Goal: Information Seeking & Learning: Learn about a topic

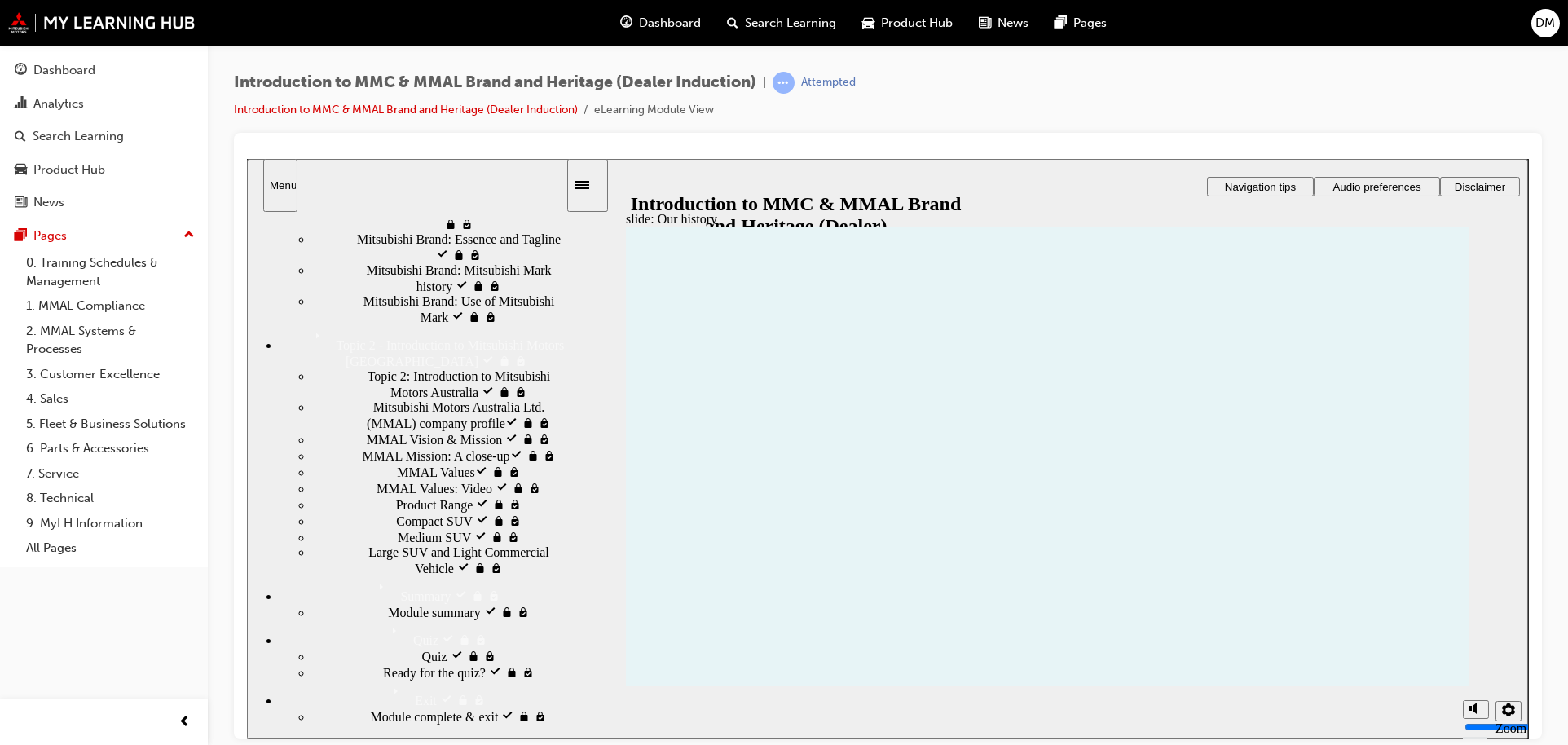
scroll to position [543, 0]
drag, startPoint x: 1039, startPoint y: 447, endPoint x: 1039, endPoint y: 459, distance: 12.0
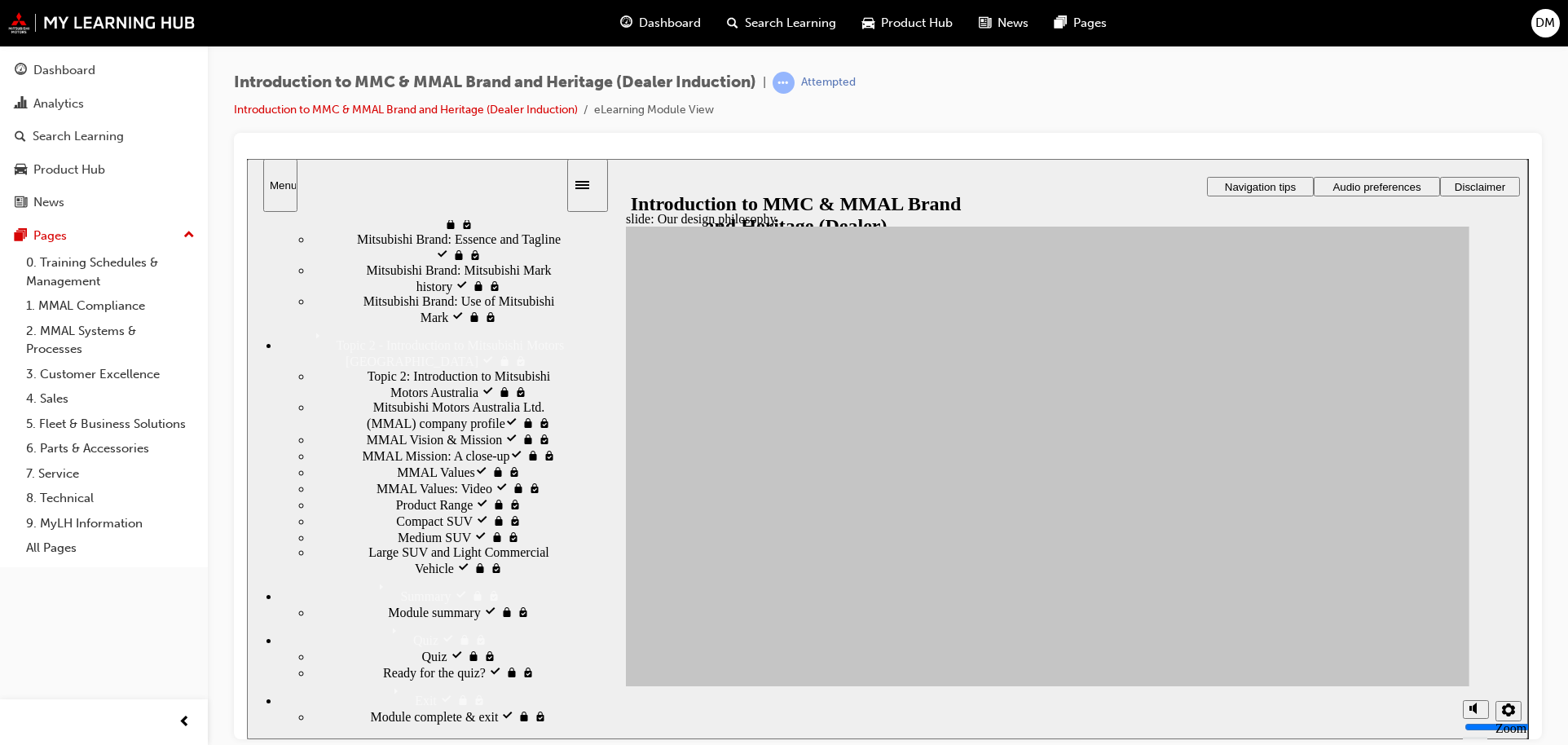
drag, startPoint x: 1162, startPoint y: 435, endPoint x: 1112, endPoint y: 470, distance: 61.0
drag, startPoint x: 910, startPoint y: 428, endPoint x: 901, endPoint y: 428, distance: 9.0
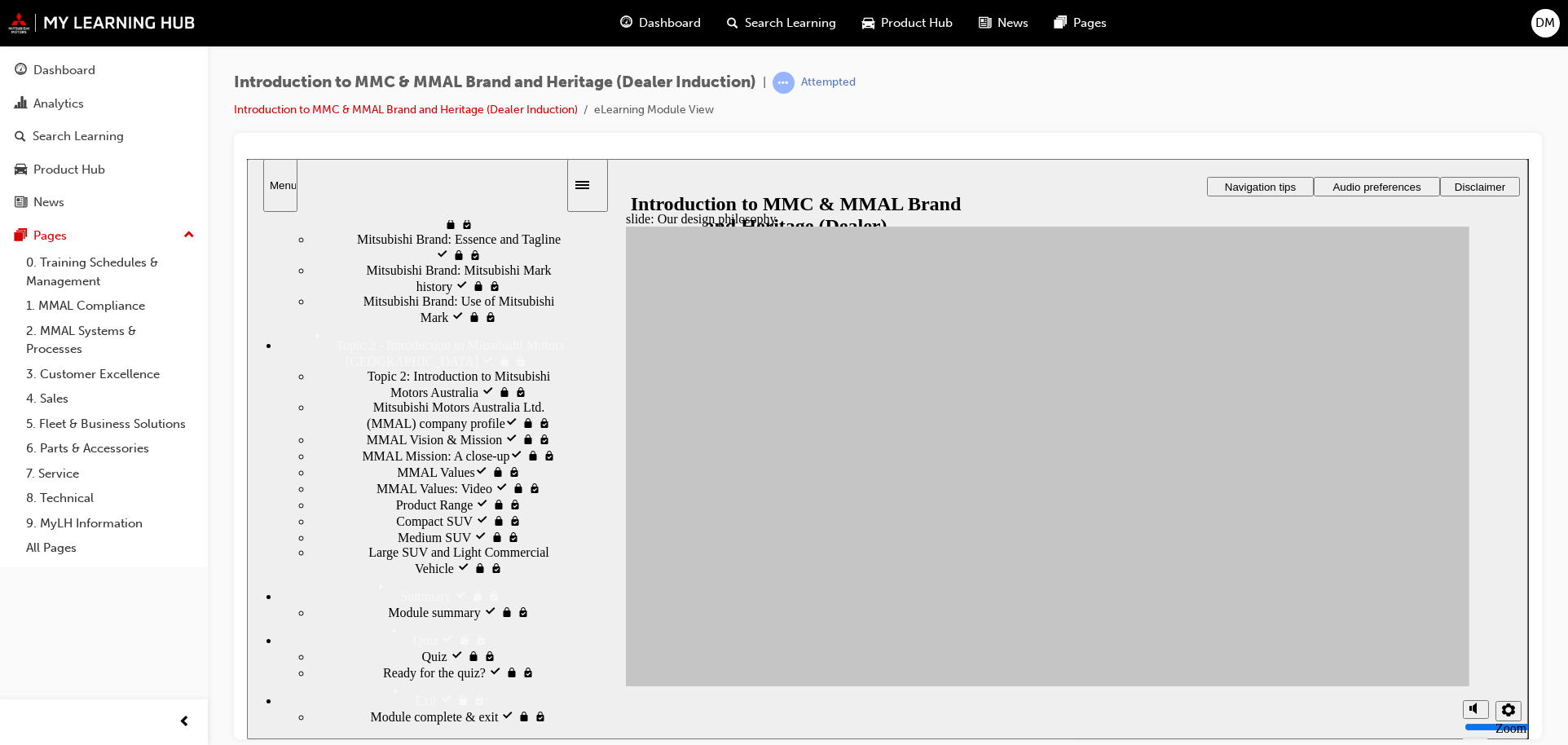
drag, startPoint x: 1368, startPoint y: 649, endPoint x: 1353, endPoint y: 648, distance: 15.0
drag, startPoint x: 930, startPoint y: 581, endPoint x: 1111, endPoint y: 389, distance: 263.9
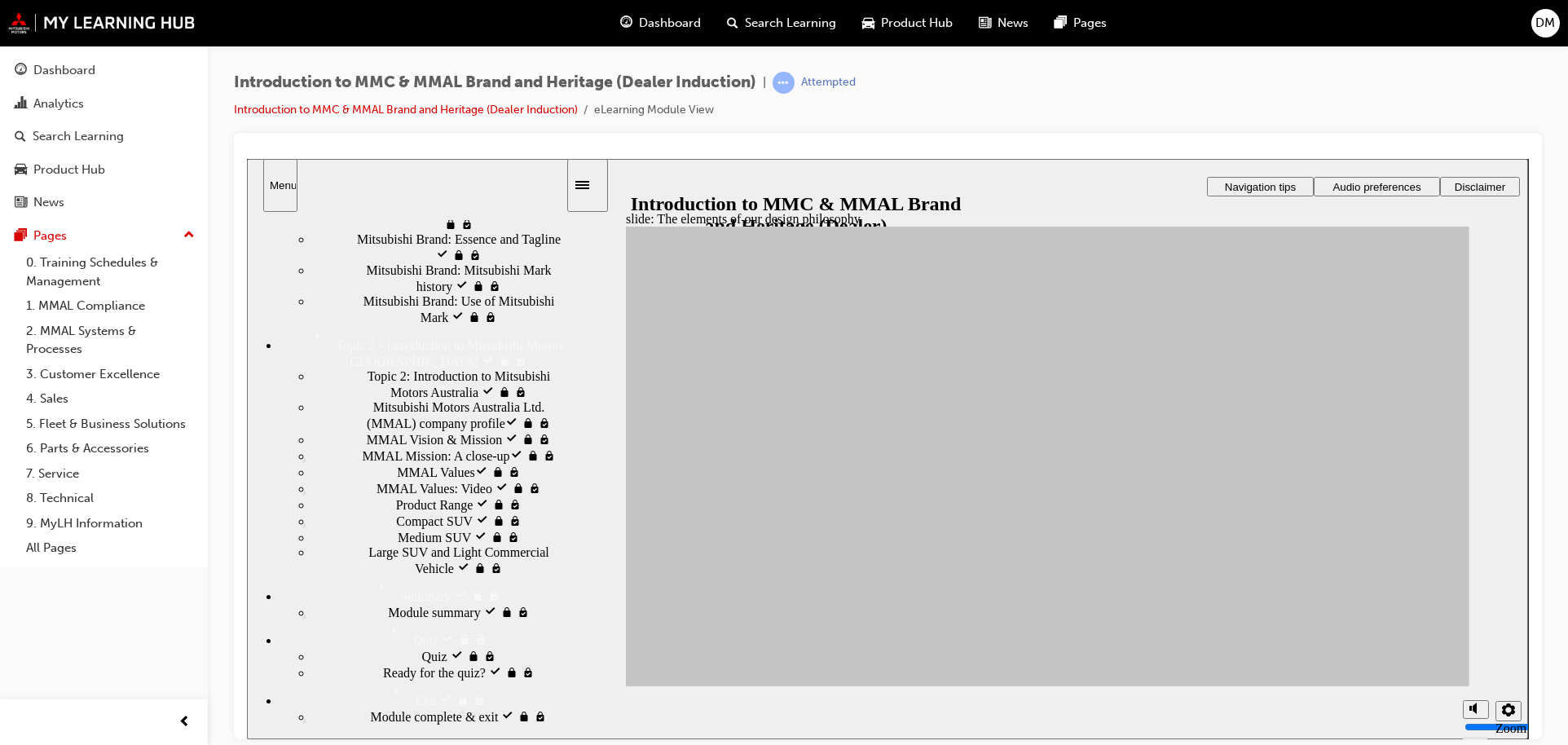
drag, startPoint x: 834, startPoint y: 447, endPoint x: 1118, endPoint y: 414, distance: 285.9
drag, startPoint x: 956, startPoint y: 587, endPoint x: 1201, endPoint y: 414, distance: 299.9
drag, startPoint x: 968, startPoint y: 457, endPoint x: 1143, endPoint y: 495, distance: 179.1
drag, startPoint x: 956, startPoint y: 522, endPoint x: 1142, endPoint y: 492, distance: 188.4
drag, startPoint x: 849, startPoint y: 533, endPoint x: 1298, endPoint y: 474, distance: 452.9
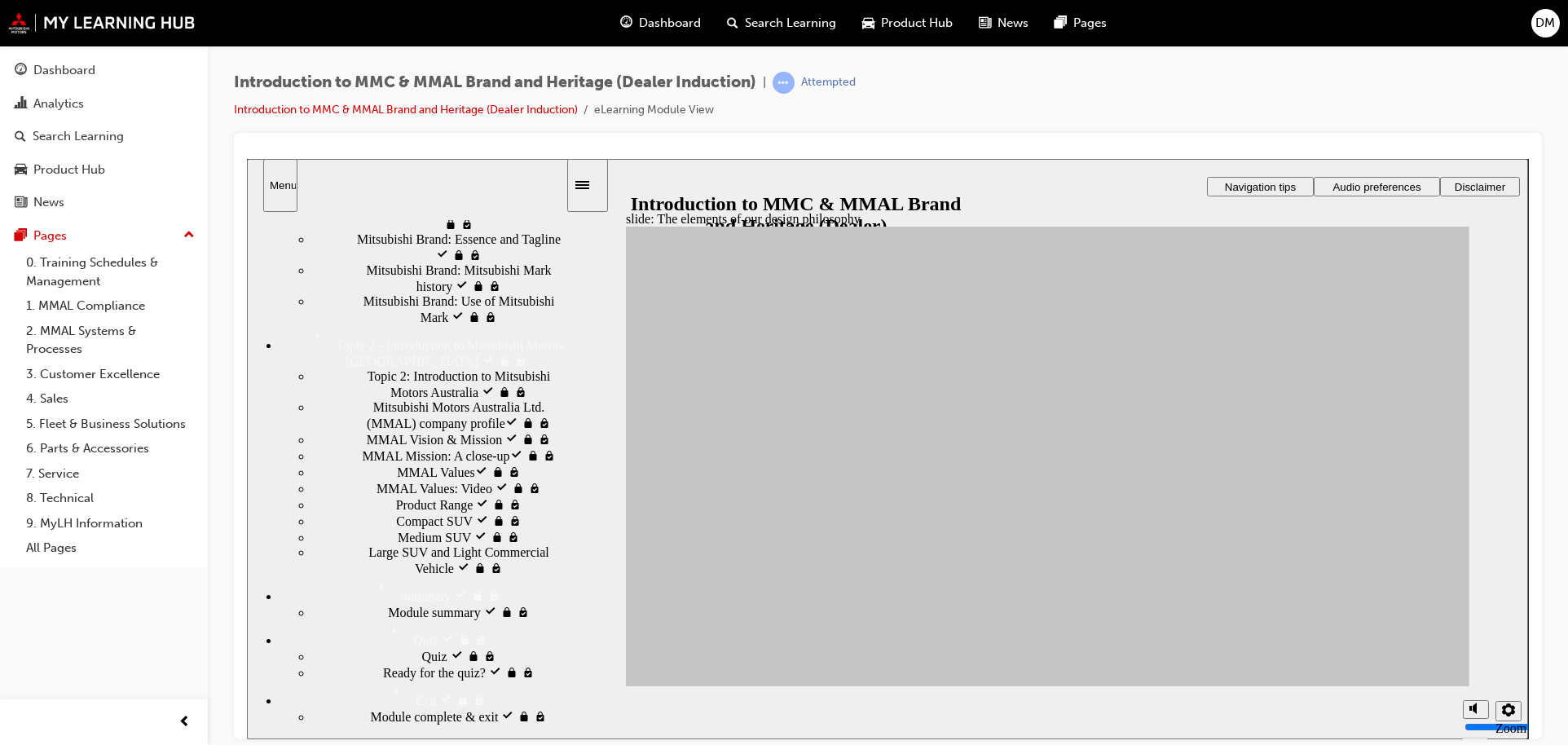
drag, startPoint x: 828, startPoint y: 492, endPoint x: 1140, endPoint y: 501, distance: 312.1
drag, startPoint x: 949, startPoint y: 456, endPoint x: 1147, endPoint y: 479, distance: 199.3
drag, startPoint x: 931, startPoint y: 449, endPoint x: 1266, endPoint y: 522, distance: 342.9
drag, startPoint x: 727, startPoint y: 571, endPoint x: 1298, endPoint y: 574, distance: 571.0
drag, startPoint x: 755, startPoint y: 453, endPoint x: 1290, endPoint y: 609, distance: 557.3
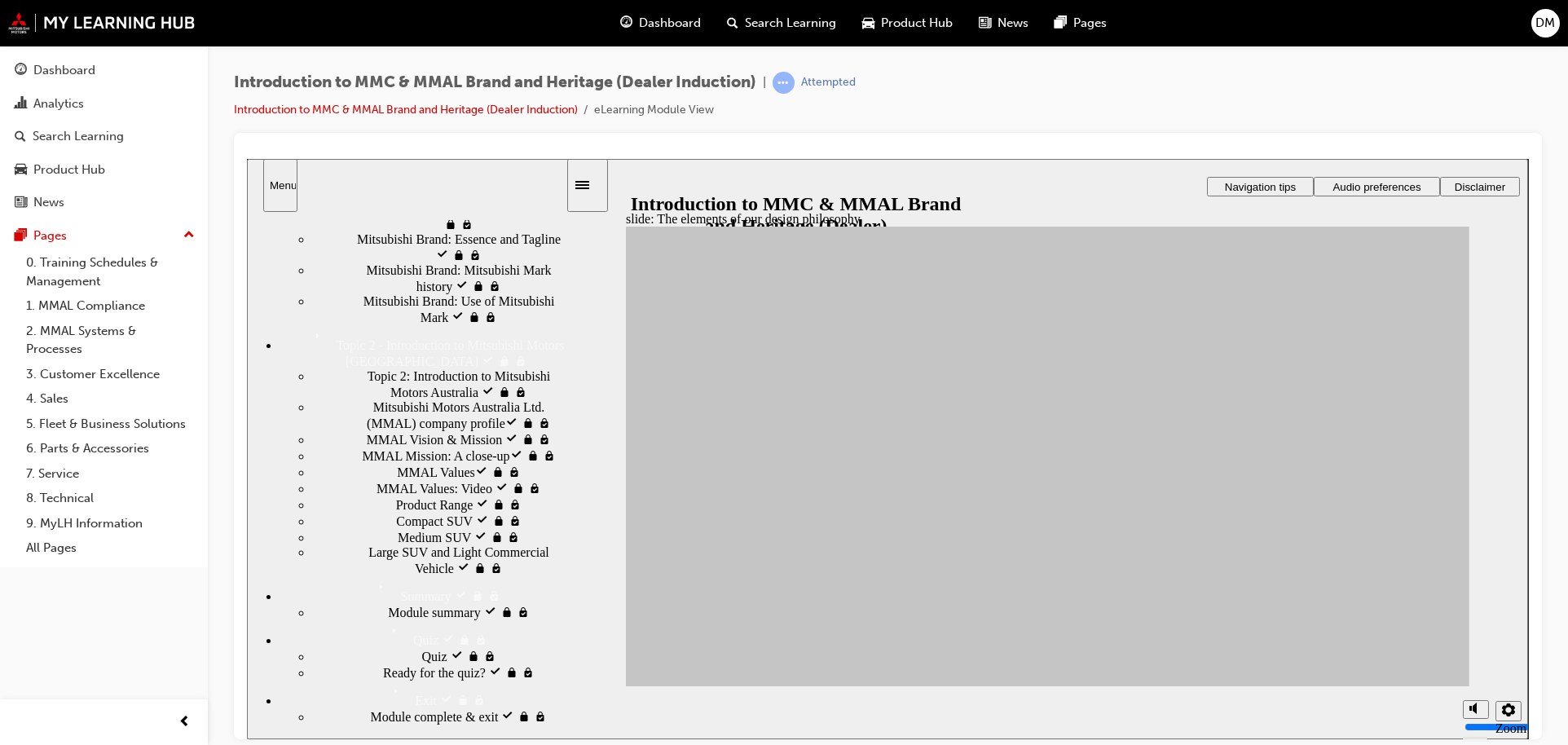
drag, startPoint x: 806, startPoint y: 590, endPoint x: 1132, endPoint y: 464, distance: 349.5
drag, startPoint x: 717, startPoint y: 505, endPoint x: 1135, endPoint y: 611, distance: 431.2
drag, startPoint x: 1281, startPoint y: 470, endPoint x: 1352, endPoint y: 618, distance: 164.1
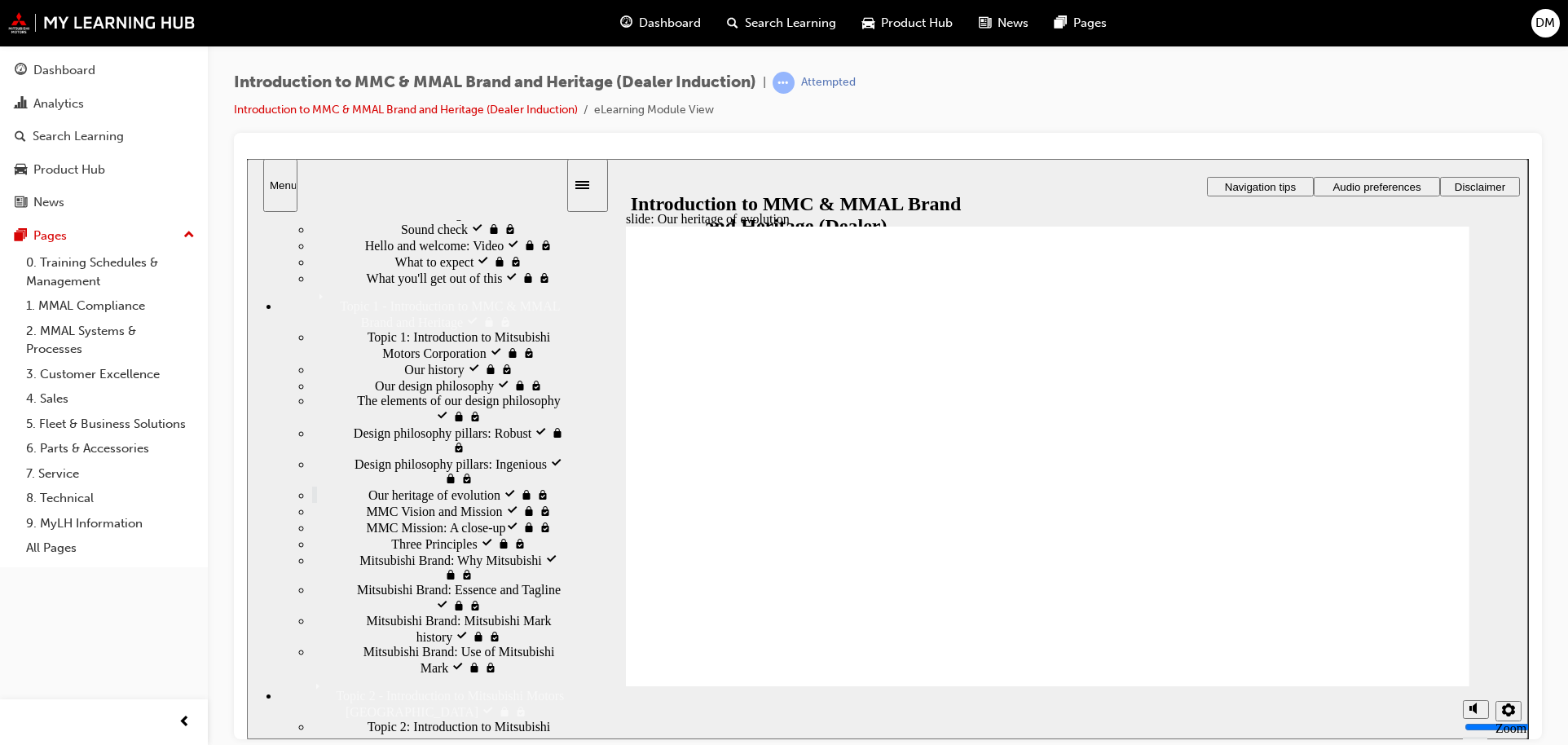
scroll to position [181, 0]
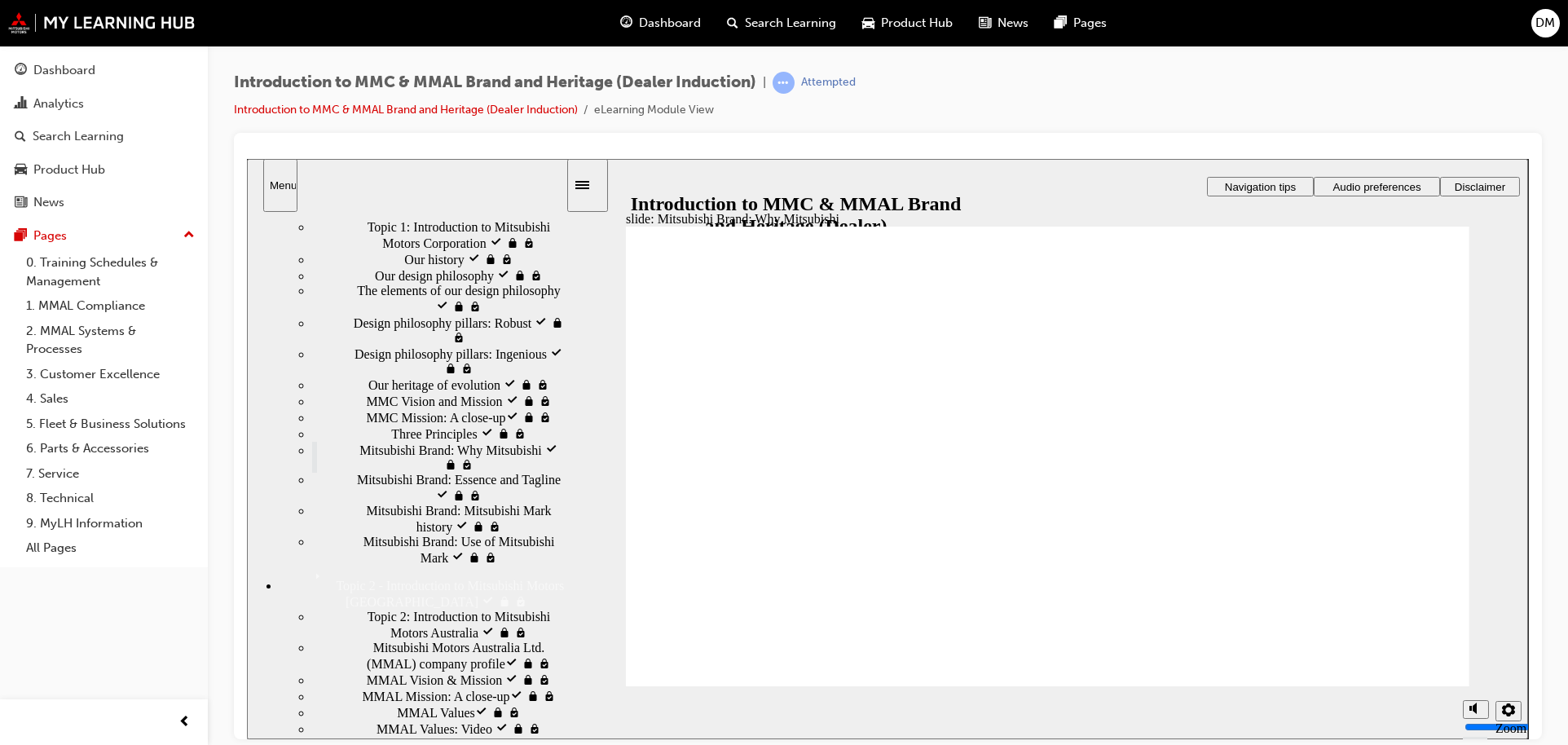
drag, startPoint x: 1021, startPoint y: 427, endPoint x: 1014, endPoint y: 444, distance: 18.4
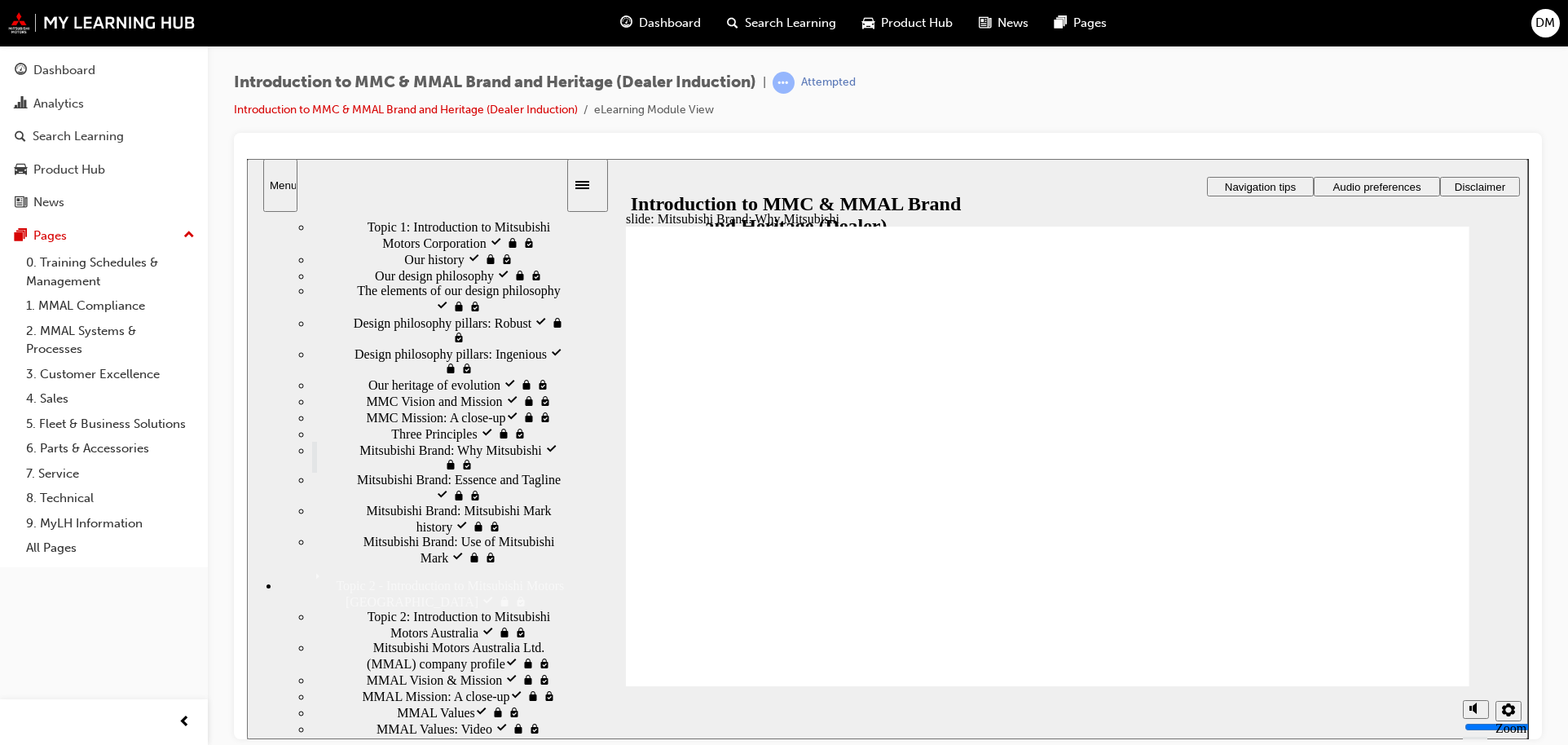
drag, startPoint x: 1014, startPoint y: 288, endPoint x: 1010, endPoint y: 314, distance: 26.3
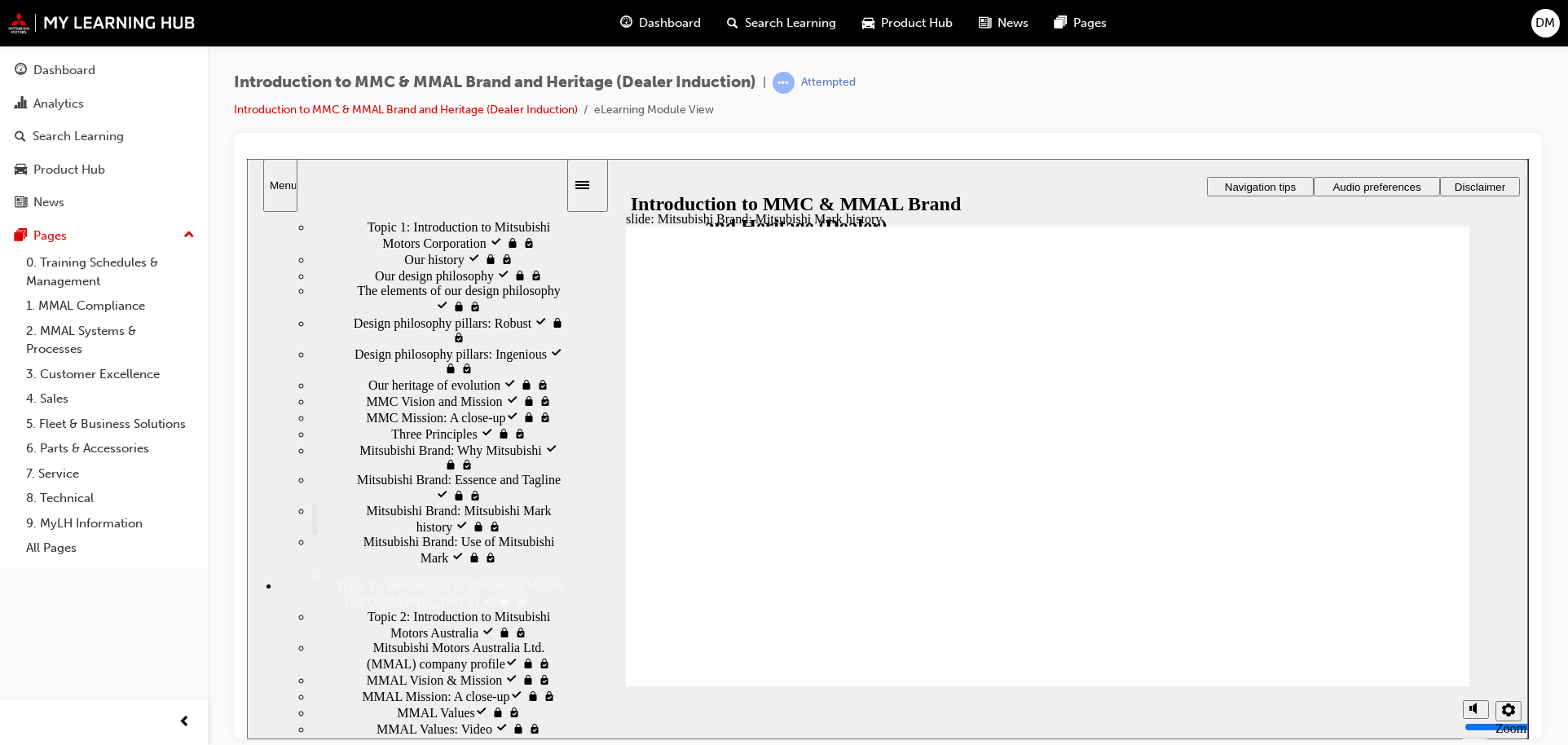
drag, startPoint x: 882, startPoint y: 407, endPoint x: 907, endPoint y: 428, distance: 32.6
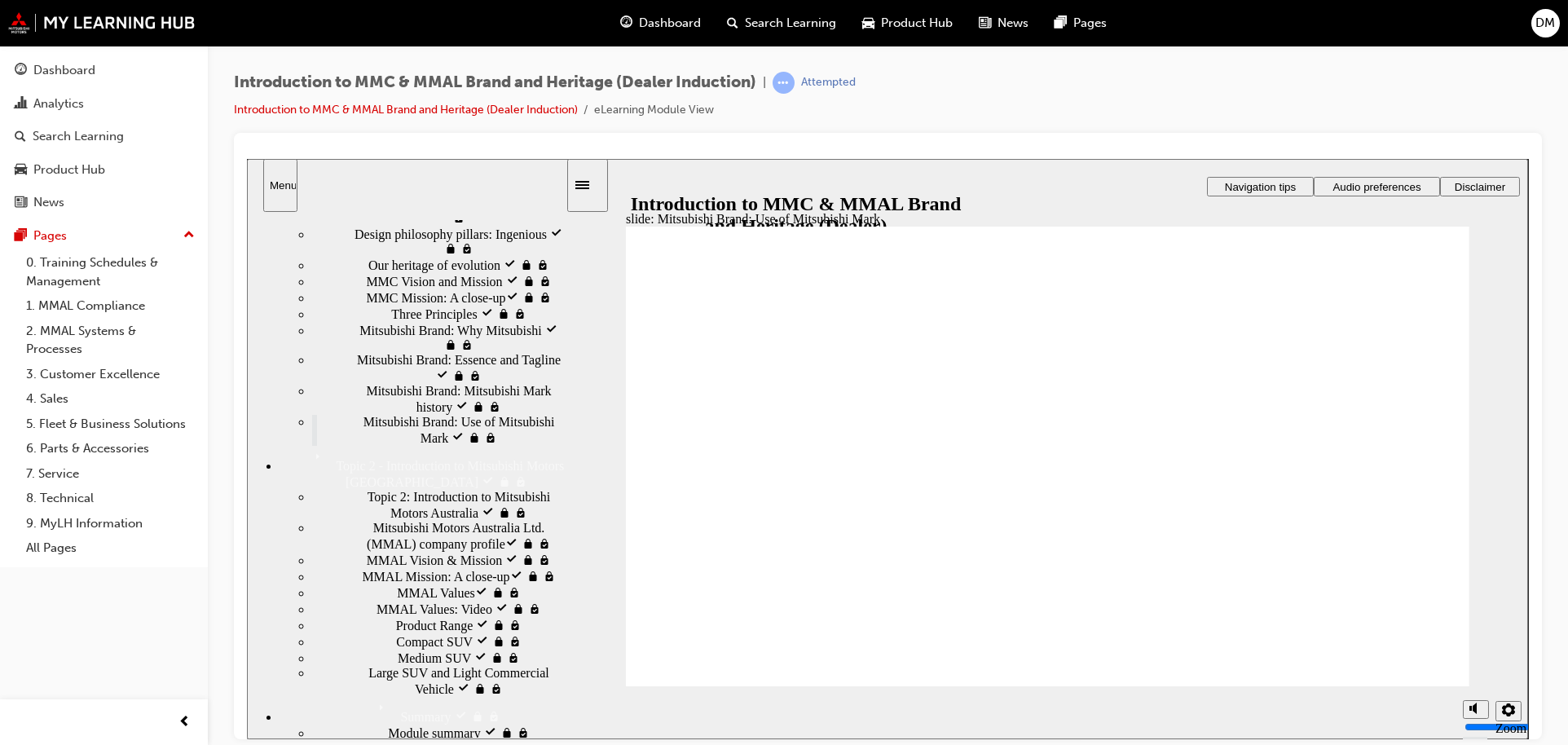
scroll to position [452, 0]
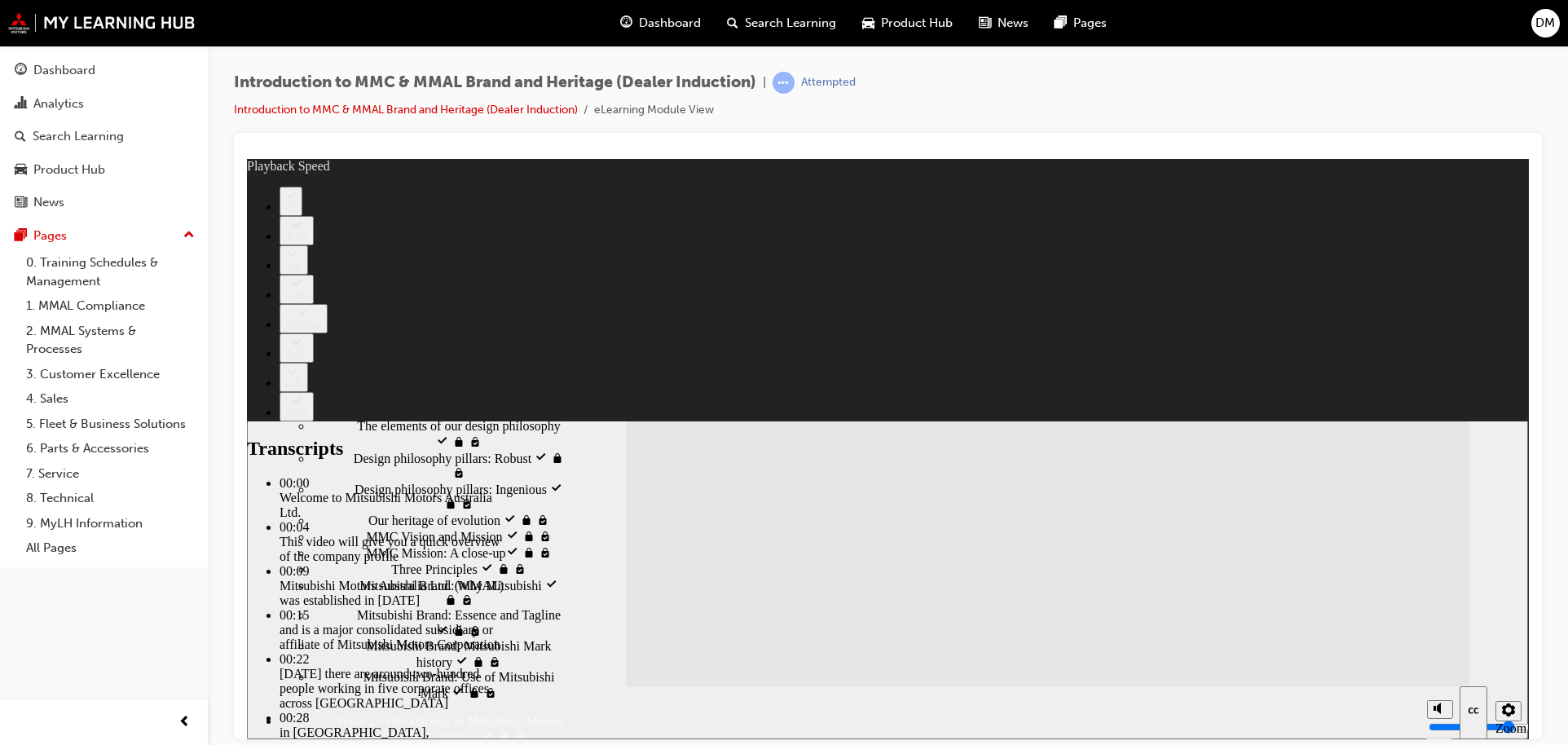
scroll to position [89, 0]
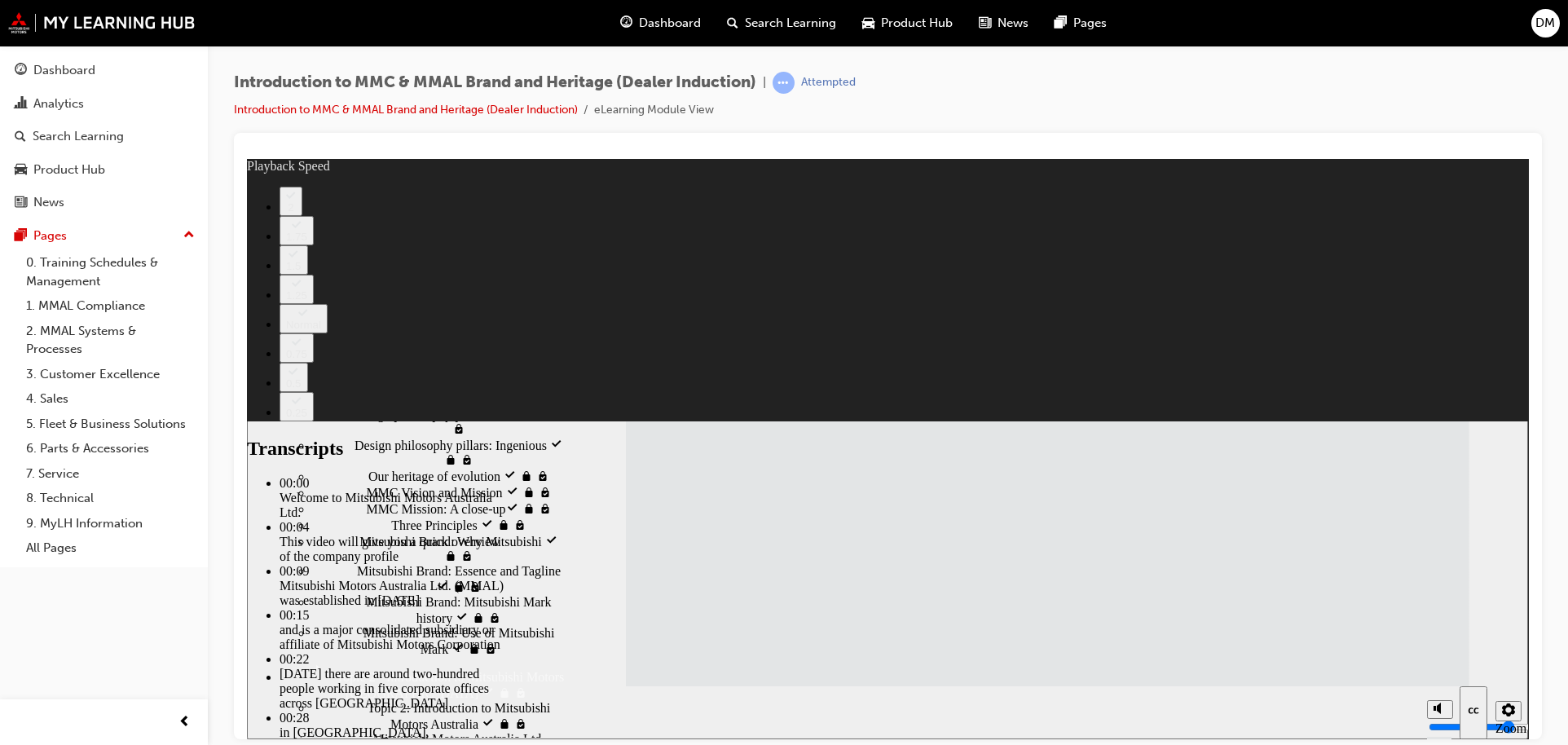
type input "112"
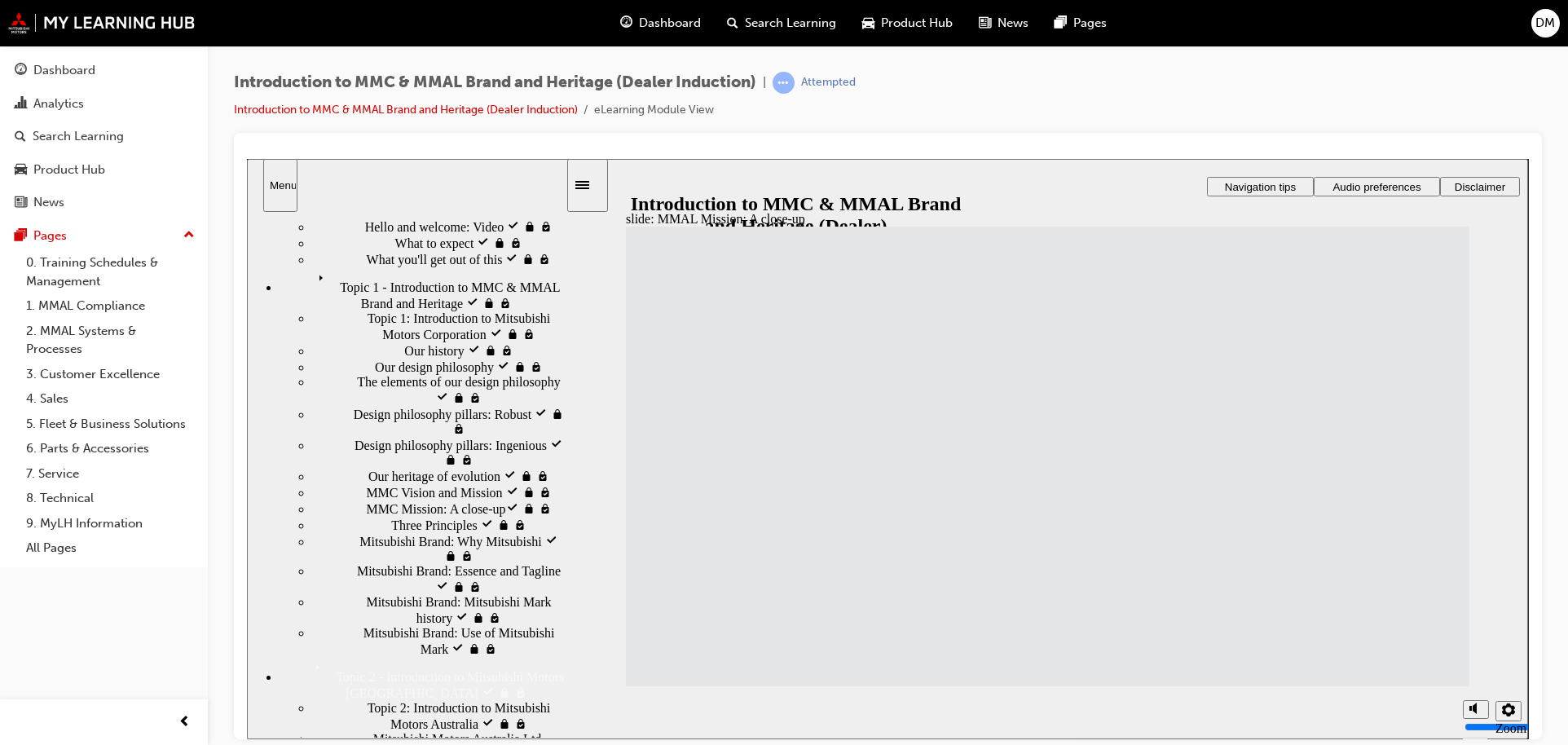
drag, startPoint x: 1179, startPoint y: 369, endPoint x: 1187, endPoint y: 373, distance: 8.9
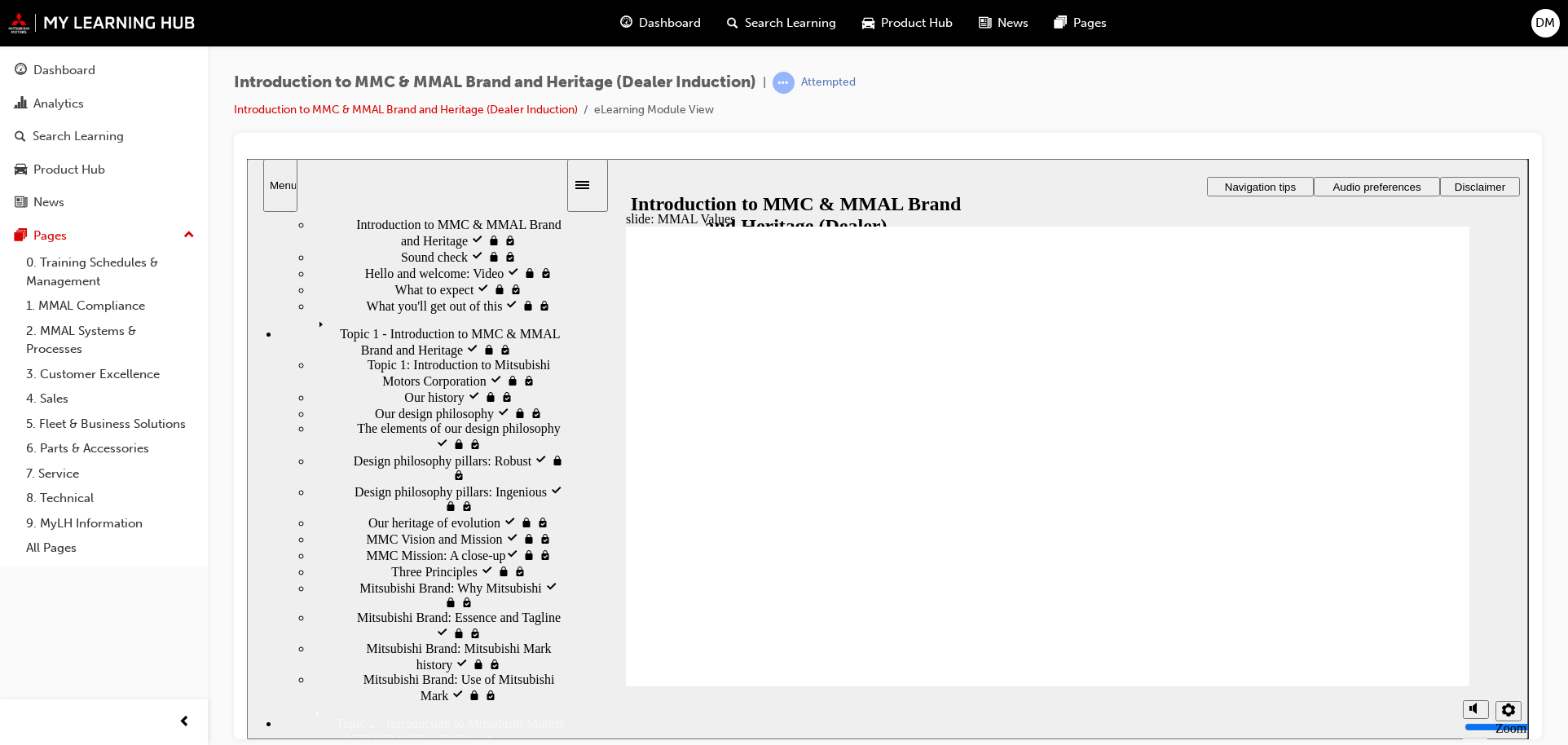
scroll to position [0, 0]
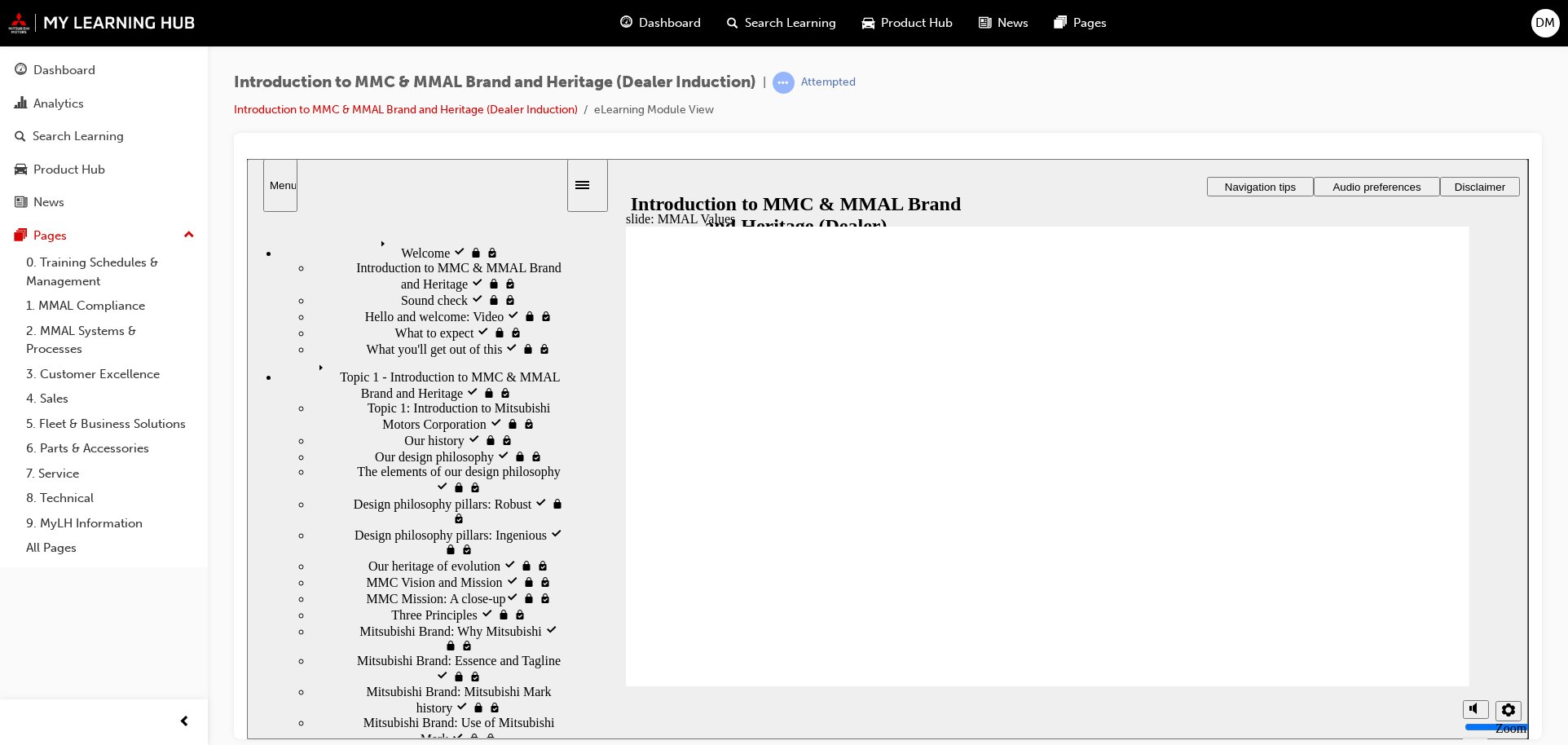
click at [312, 356] on icon "Menu" at bounding box center [324, 369] width 25 height 25
click at [368, 431] on div "Our history visited Our history" at bounding box center [438, 439] width 253 height 17
click at [471, 431] on div "Our history visited Our history" at bounding box center [438, 439] width 253 height 17
click at [1048, 122] on div "Introduction to MMC & MMAL Brand and Heritage (Dealer Induction) | Attempted In…" at bounding box center [887, 103] width 1307 height 61
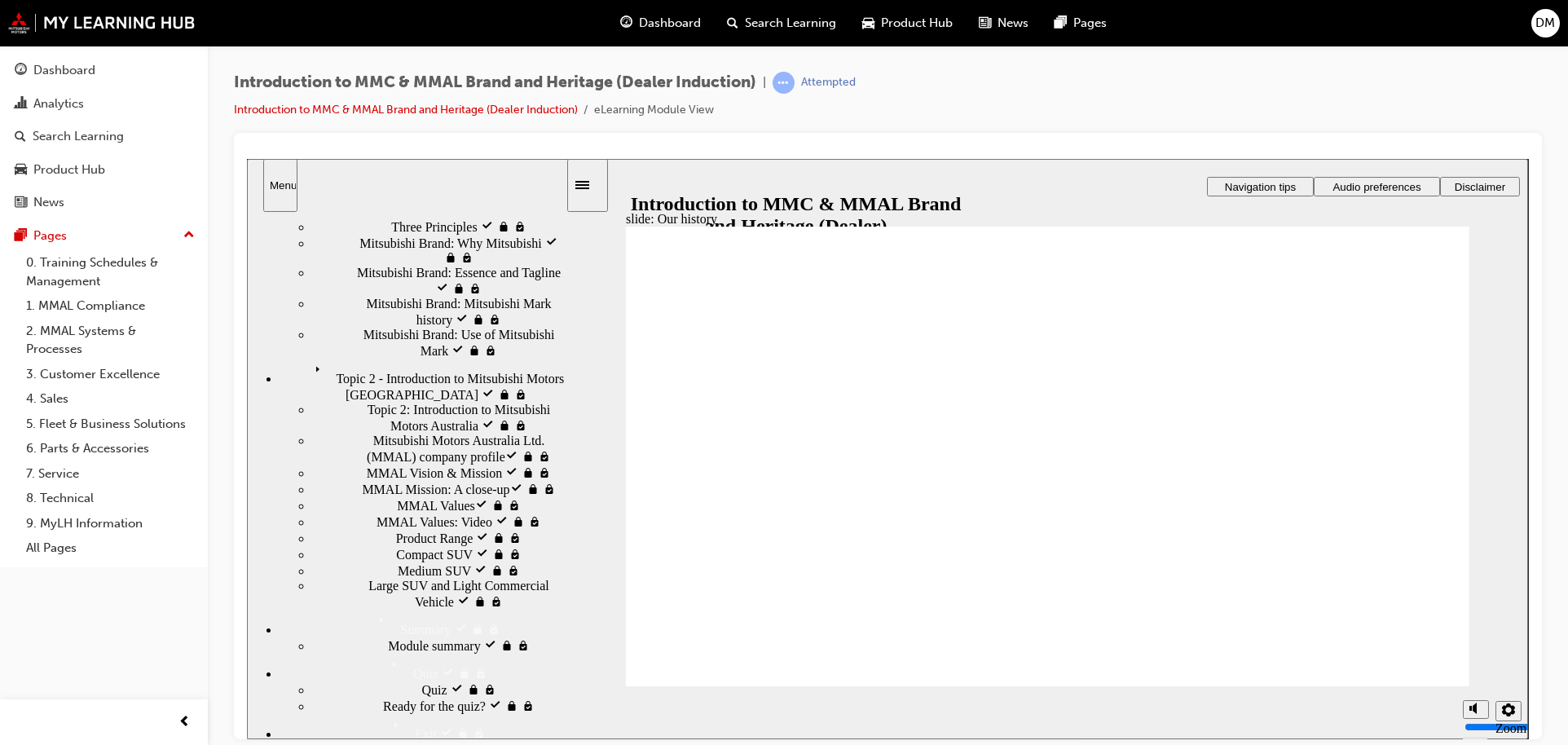
scroll to position [389, 0]
click at [385, 652] on icon "Menu" at bounding box center [398, 664] width 25 height 25
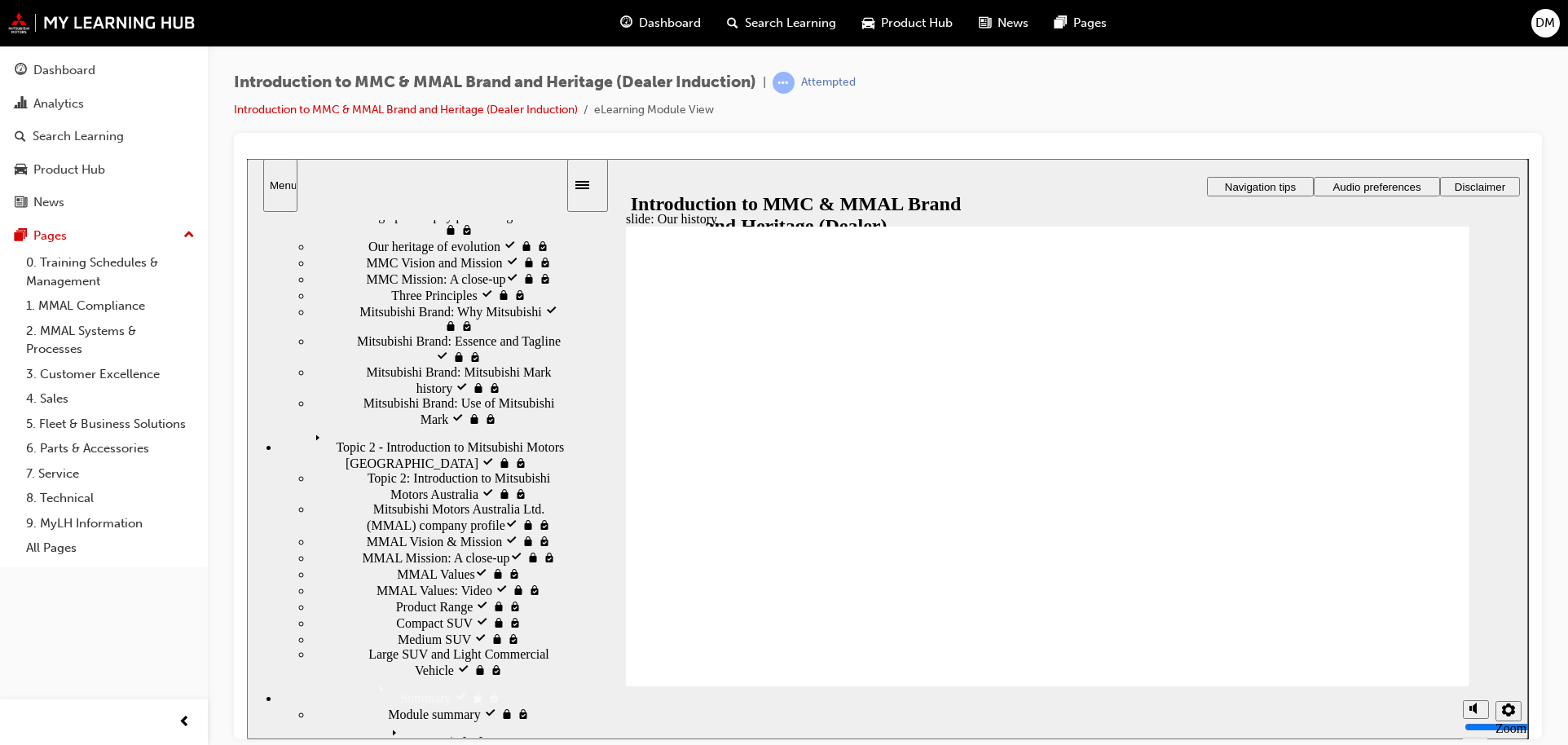
click at [308, 451] on icon "Menu" at bounding box center [321, 438] width 25 height 25
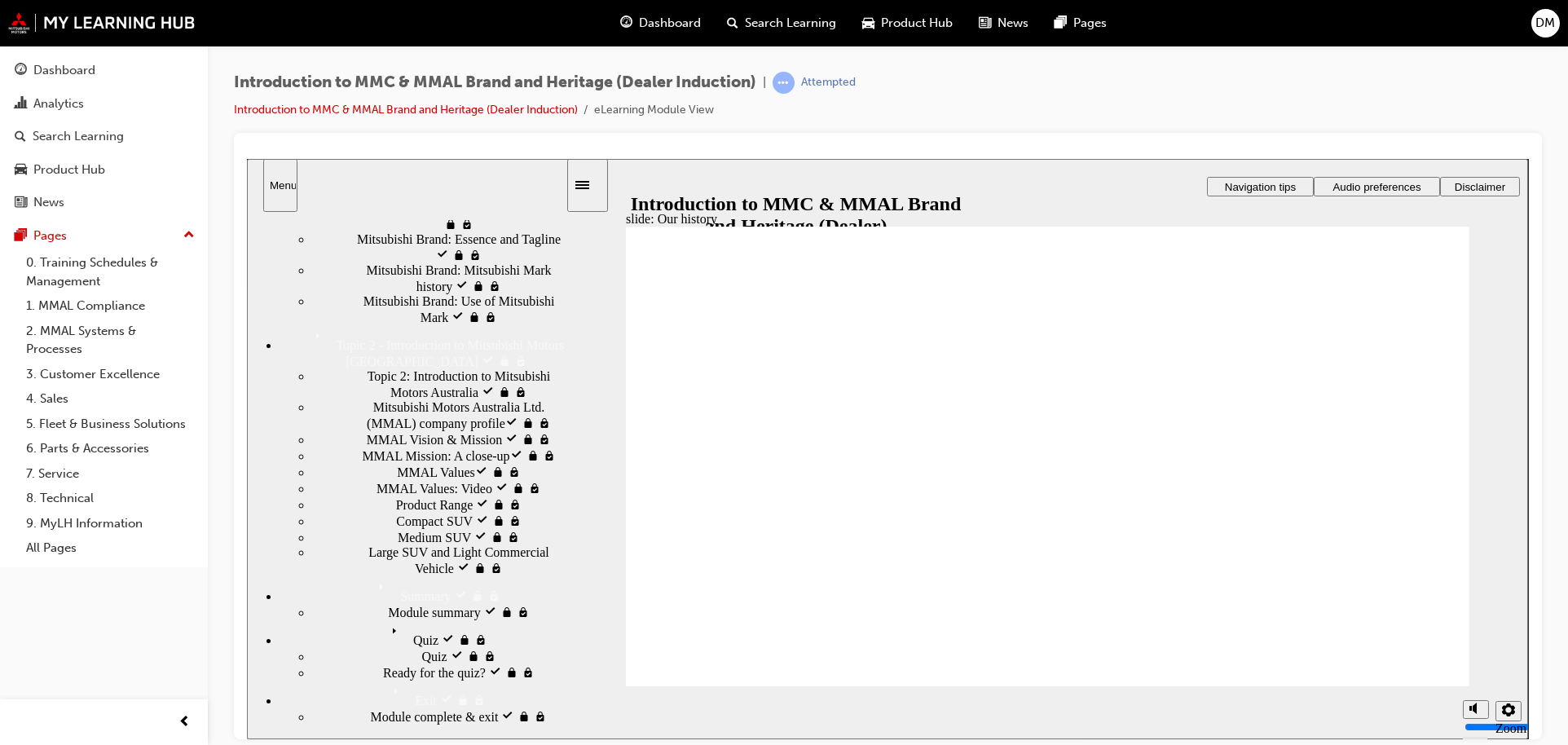
click at [406, 463] on div "MMAL Values​ MMAL Values​" at bounding box center [438, 471] width 253 height 17
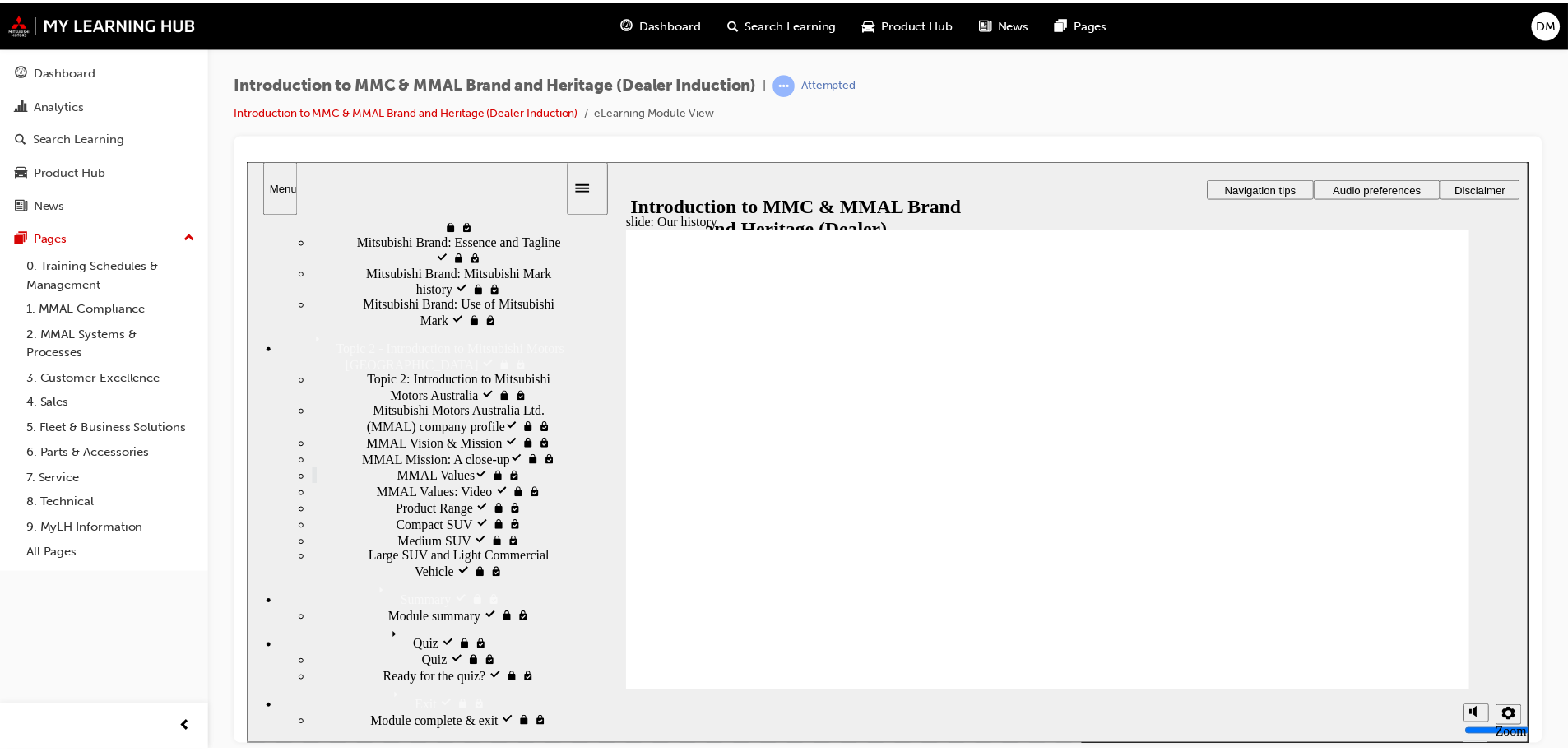
scroll to position [193, 0]
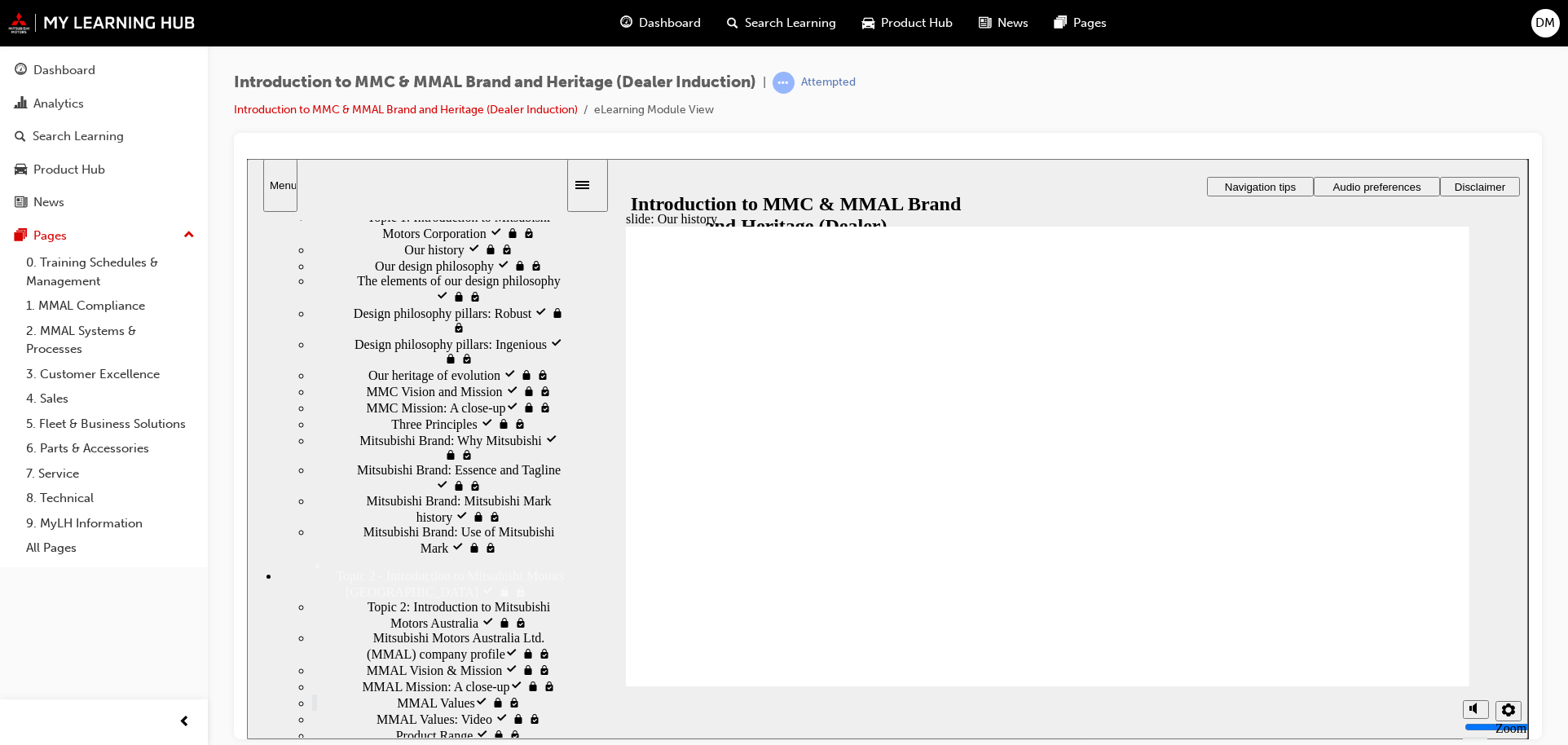
click at [1286, 182] on span "Navigation tips" at bounding box center [1260, 186] width 71 height 12
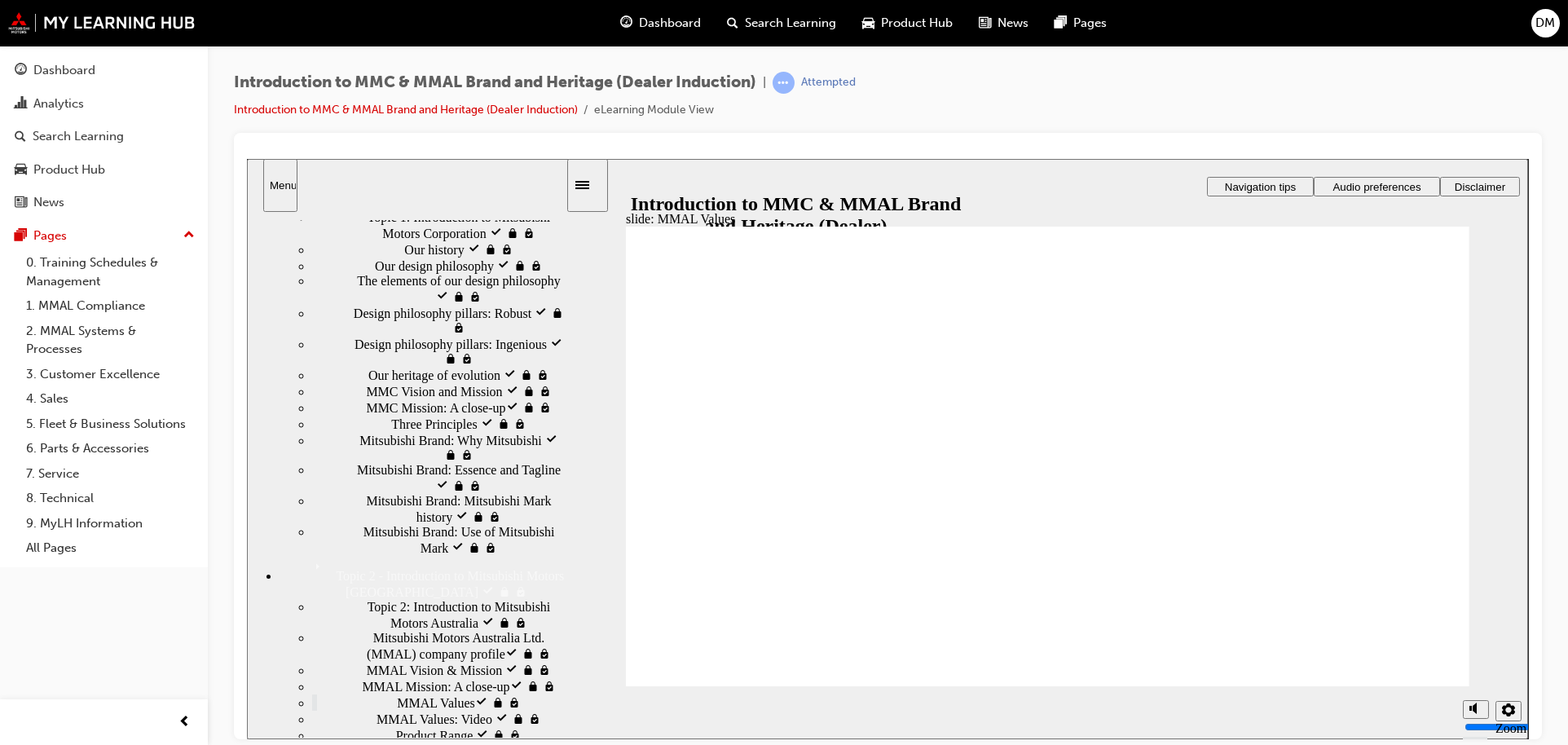
drag, startPoint x: 825, startPoint y: 478, endPoint x: 800, endPoint y: 480, distance: 25.1
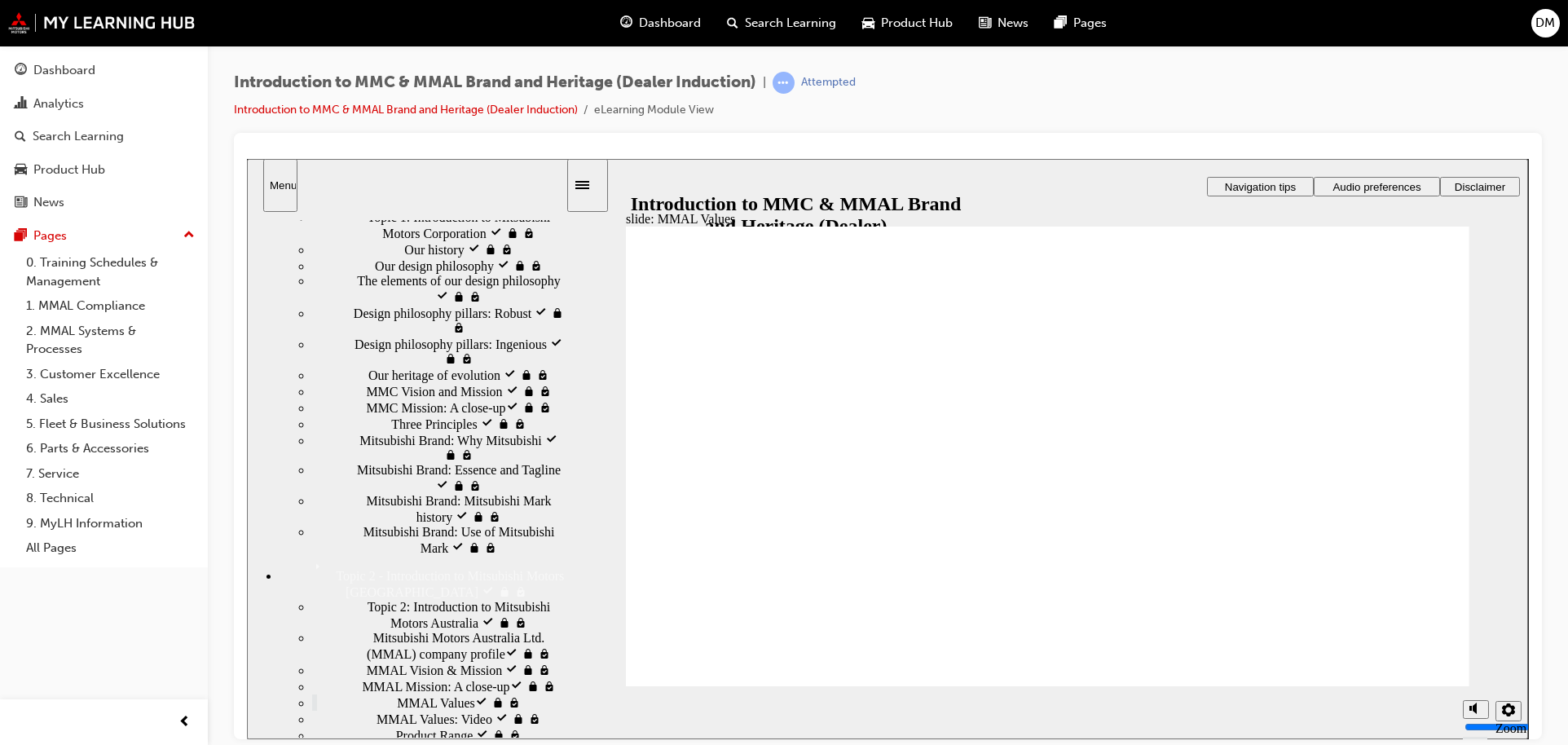
drag, startPoint x: 710, startPoint y: 432, endPoint x: 734, endPoint y: 494, distance: 66.5
drag, startPoint x: 839, startPoint y: 438, endPoint x: 932, endPoint y: 487, distance: 105.1
drag, startPoint x: 992, startPoint y: 441, endPoint x: 1096, endPoint y: 488, distance: 114.1
drag, startPoint x: 1127, startPoint y: 446, endPoint x: 1256, endPoint y: 508, distance: 143.1
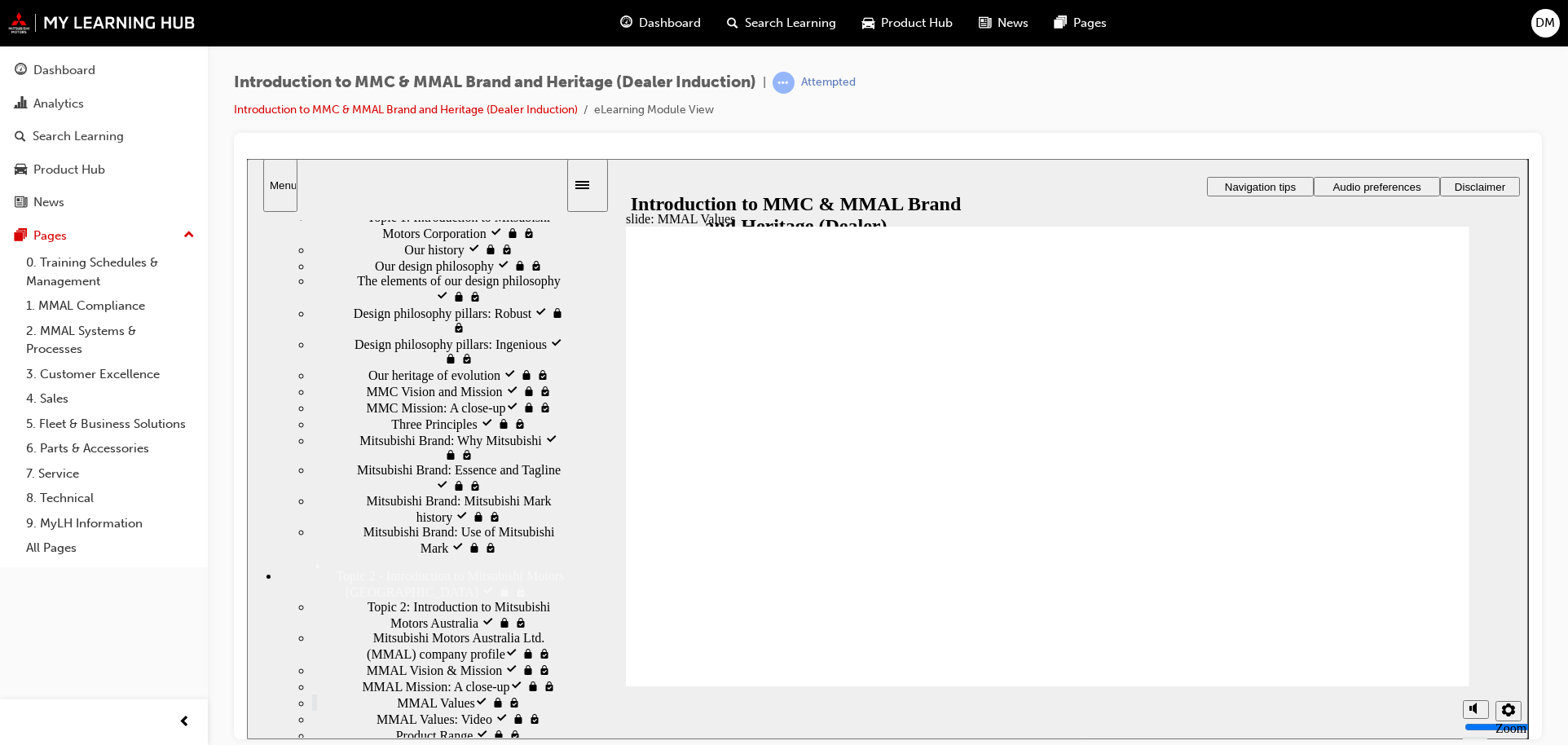
drag, startPoint x: 1227, startPoint y: 451, endPoint x: 1148, endPoint y: 498, distance: 91.9
drag, startPoint x: 1251, startPoint y: 427, endPoint x: 1319, endPoint y: 466, distance: 78.4
drag, startPoint x: 1369, startPoint y: 437, endPoint x: 1255, endPoint y: 474, distance: 119.9
drag, startPoint x: 1361, startPoint y: 443, endPoint x: 1097, endPoint y: 498, distance: 269.7
drag, startPoint x: 1102, startPoint y: 443, endPoint x: 1193, endPoint y: 490, distance: 102.4
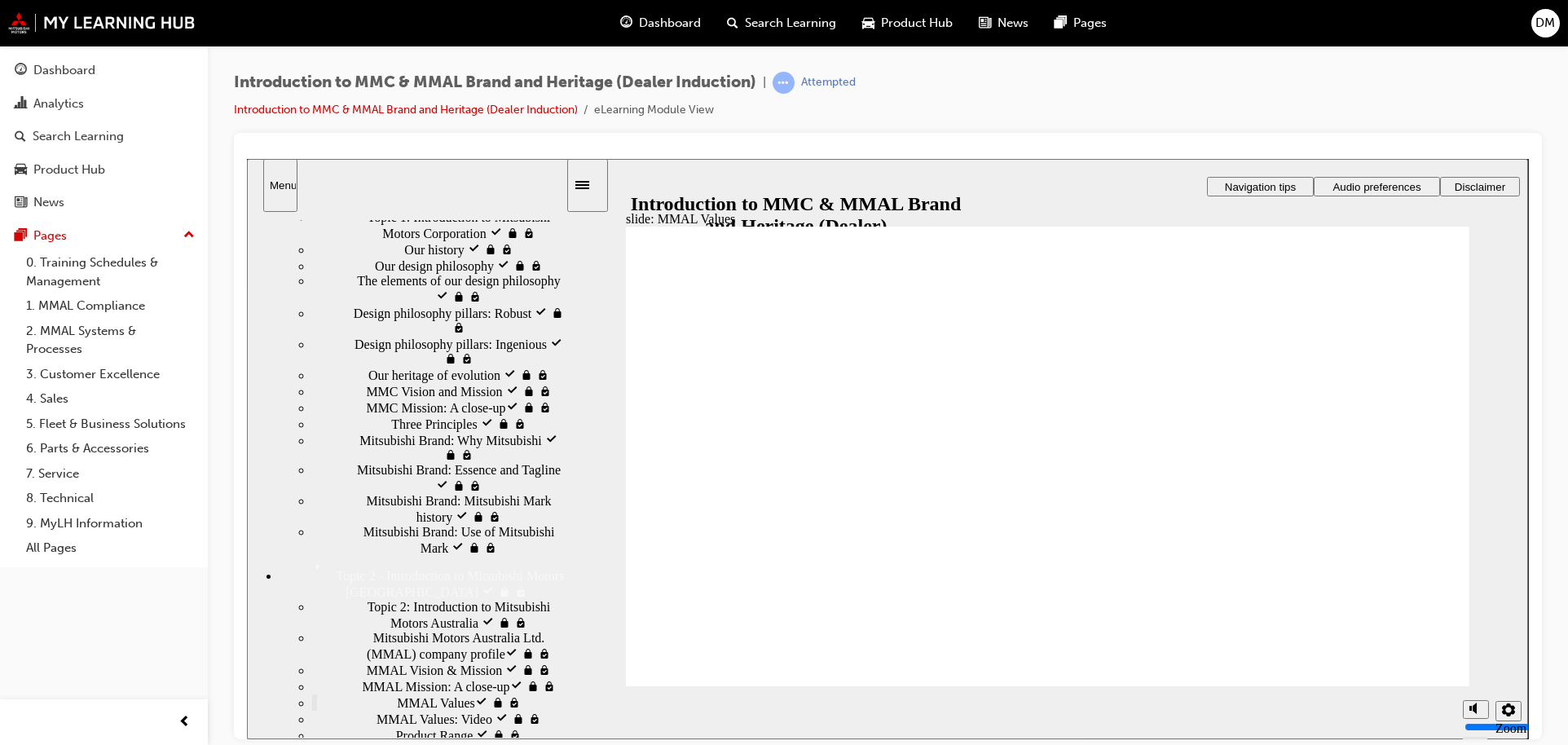
drag, startPoint x: 1090, startPoint y: 447, endPoint x: 804, endPoint y: 491, distance: 289.4
drag, startPoint x: 810, startPoint y: 444, endPoint x: 901, endPoint y: 489, distance: 101.5
drag, startPoint x: 831, startPoint y: 442, endPoint x: 742, endPoint y: 492, distance: 102.1
drag, startPoint x: 700, startPoint y: 443, endPoint x: 951, endPoint y: 467, distance: 252.1
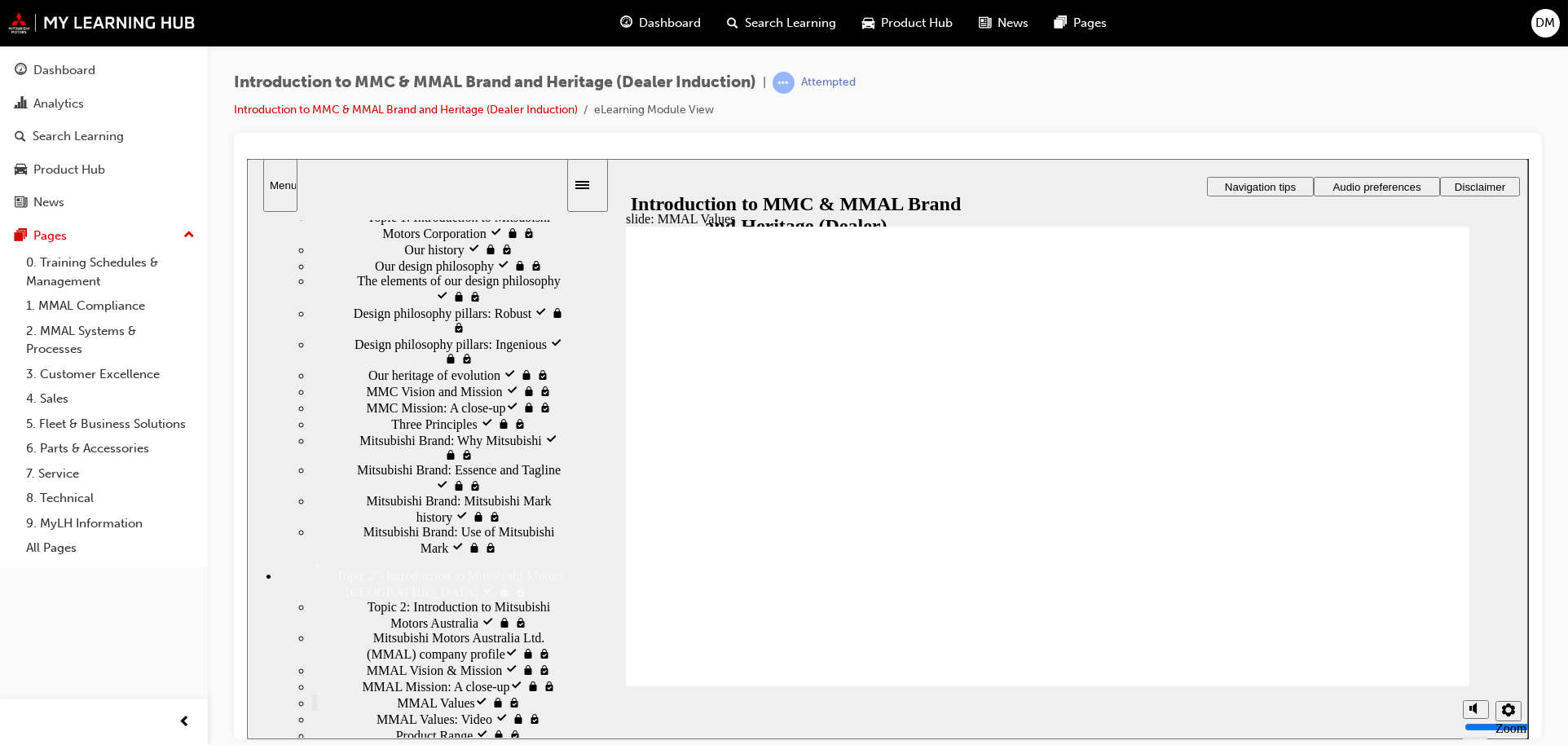
drag, startPoint x: 981, startPoint y: 456, endPoint x: 1183, endPoint y: 497, distance: 206.1
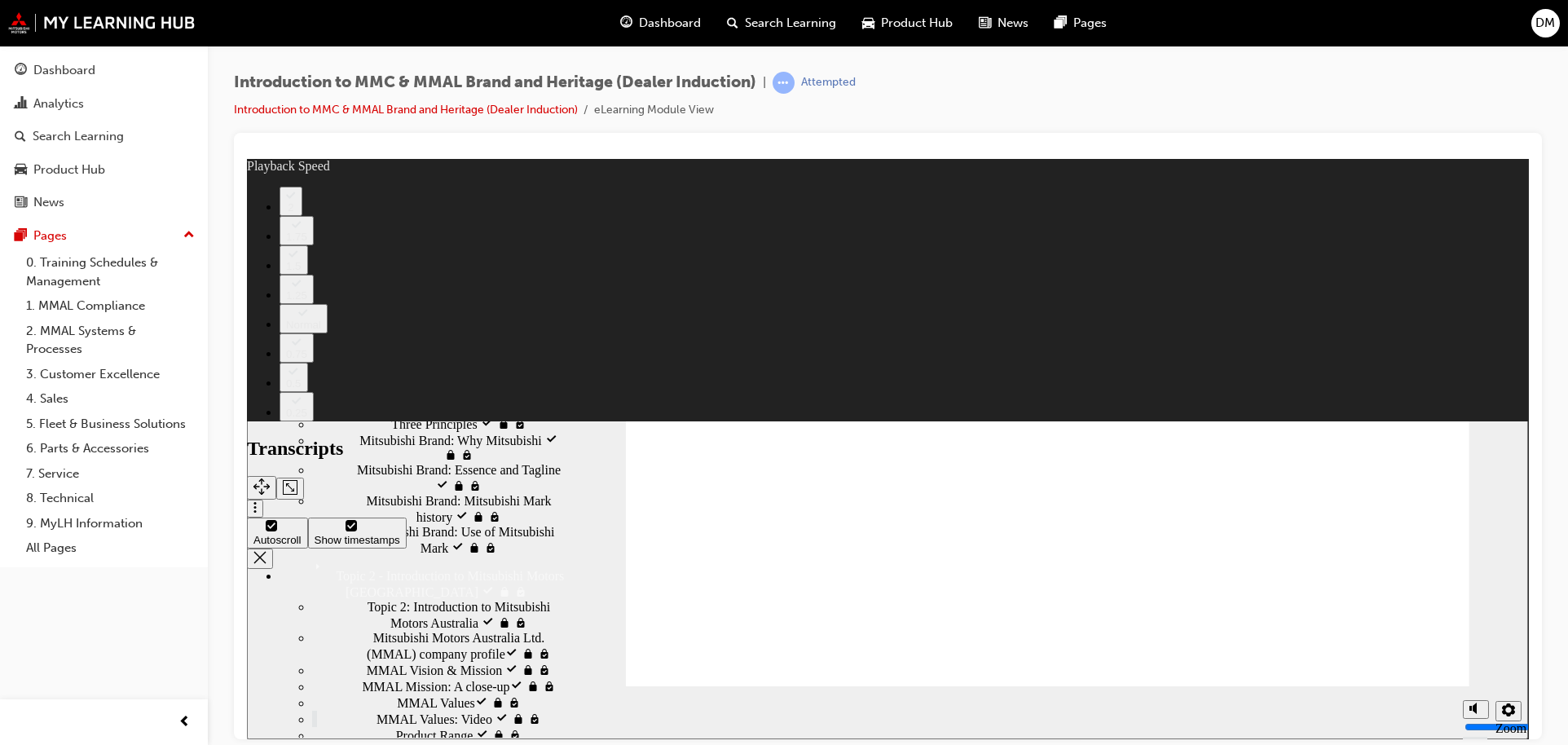
type input "0"
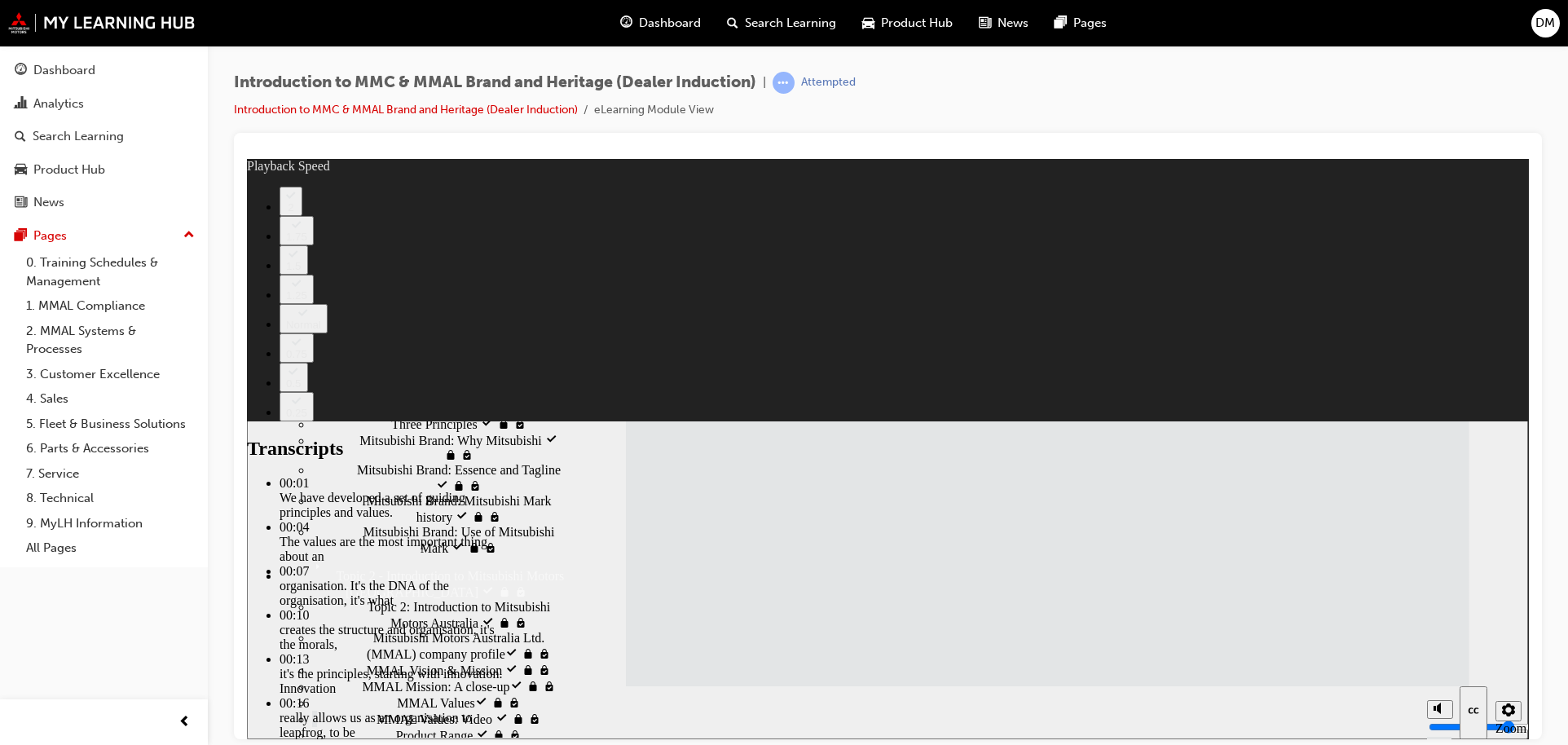
type input "120"
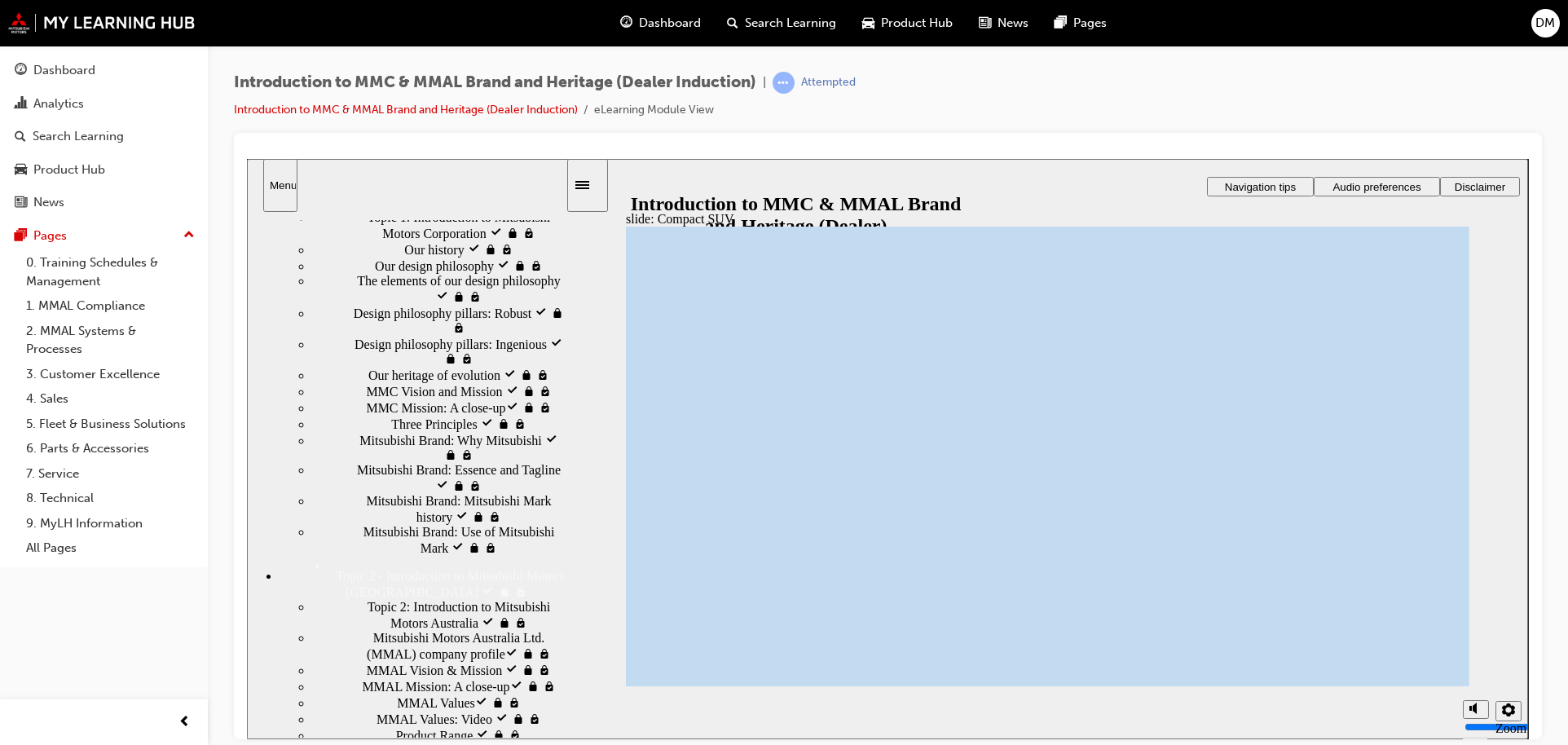
click at [484, 106] on link "Introduction to MMC & MMAL Brand and Heritage (Dealer Induction)" at bounding box center [406, 109] width 344 height 14
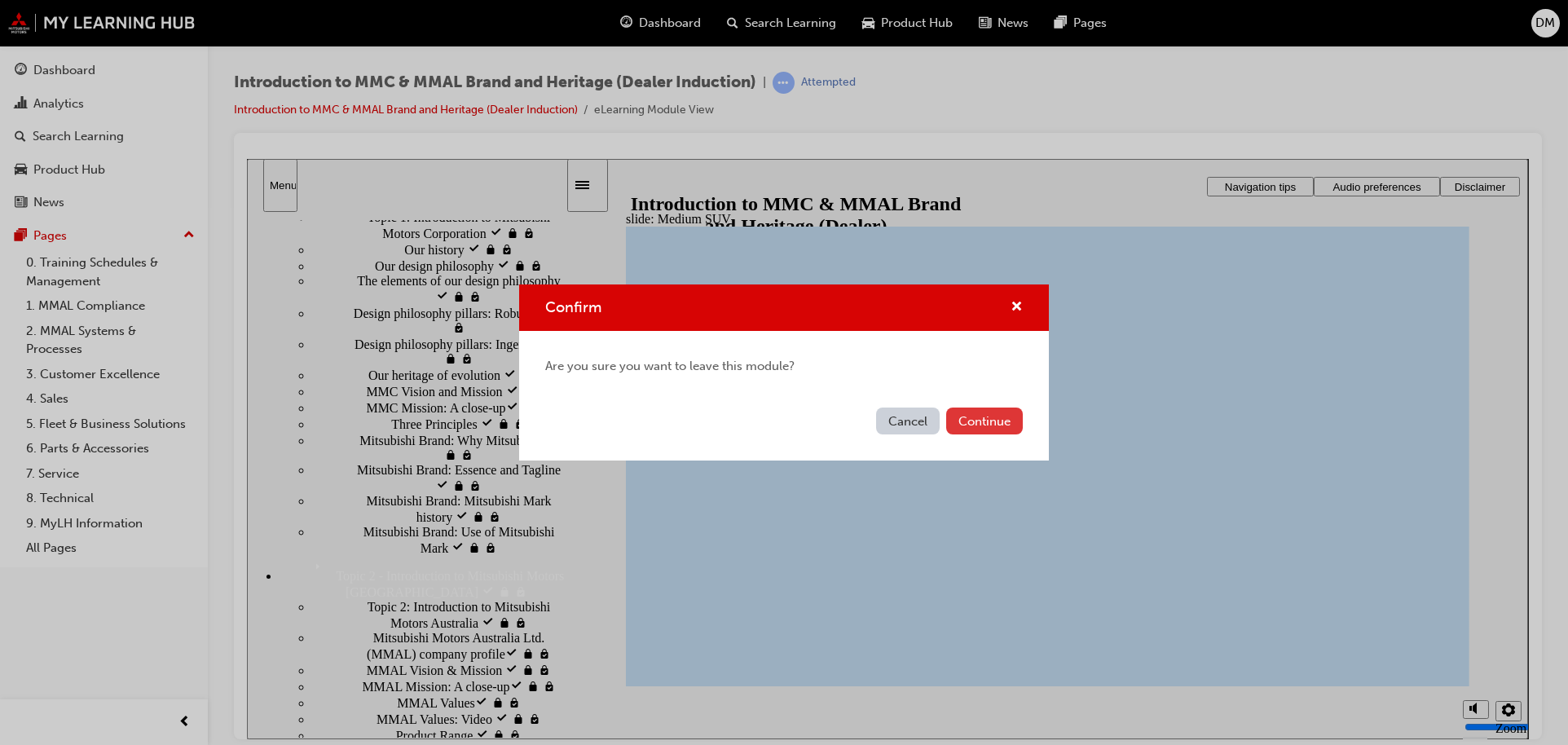
click at [1009, 419] on button "Continue" at bounding box center [984, 421] width 77 height 27
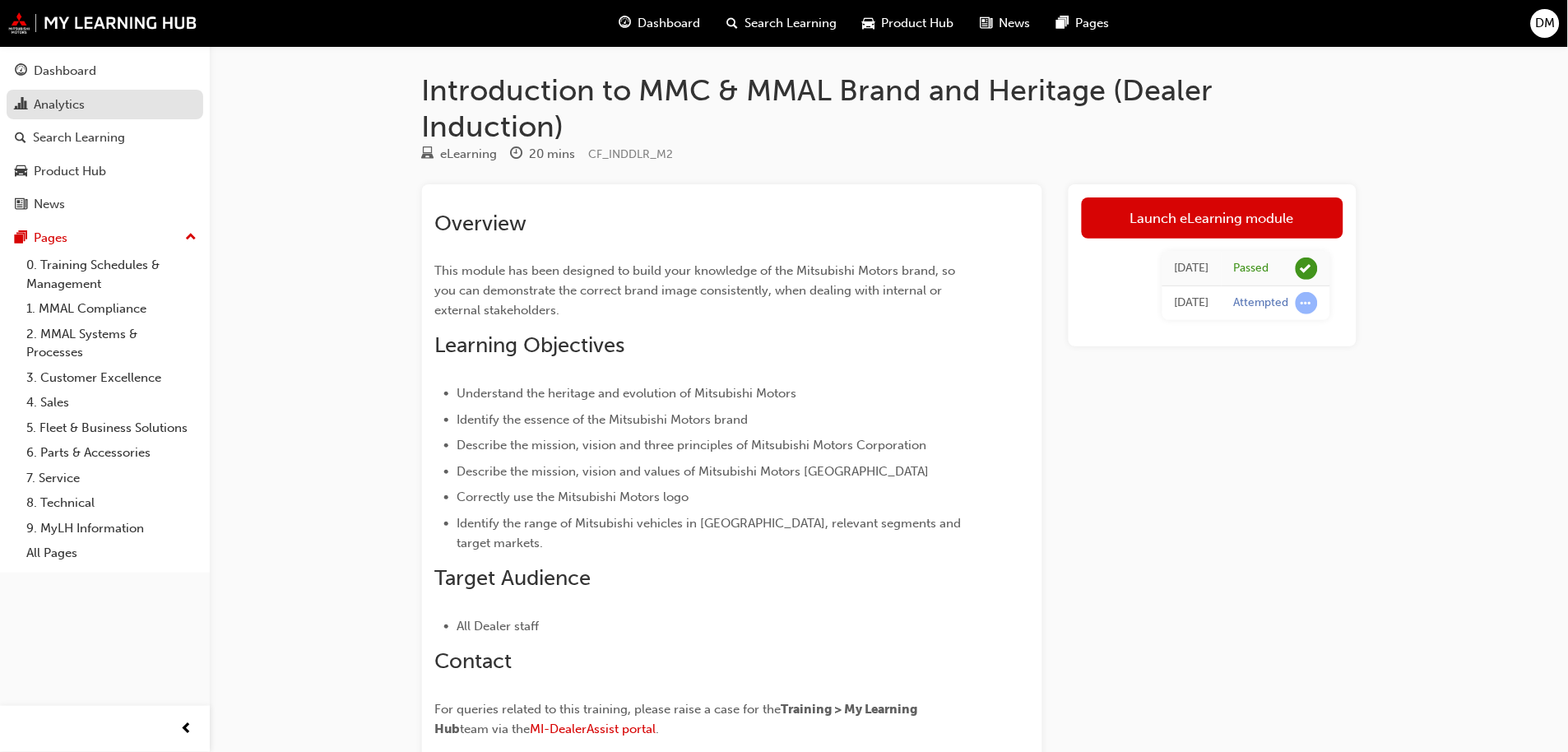
click at [59, 95] on div "Analytics" at bounding box center [58, 104] width 51 height 19
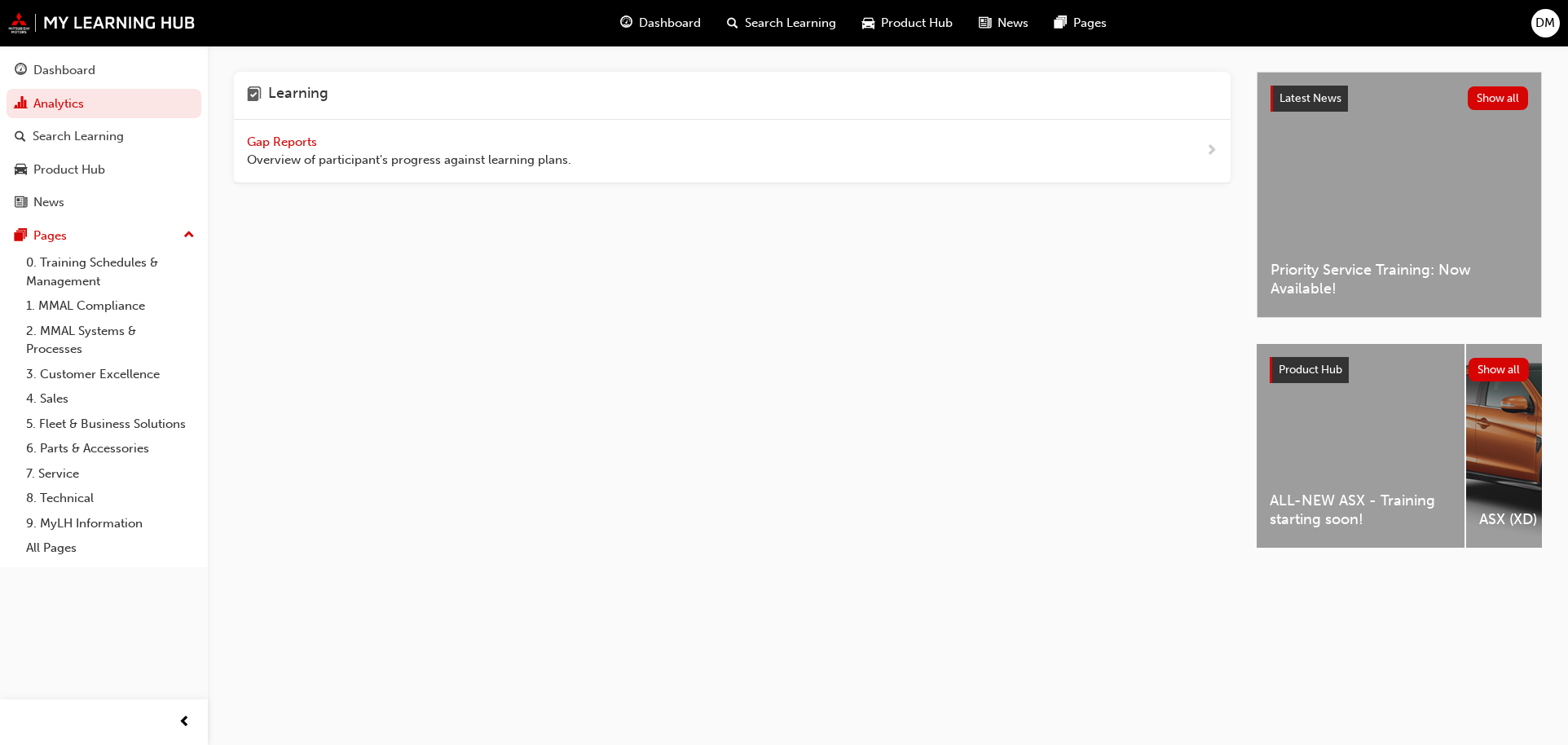
click at [299, 144] on span "Gap Reports" at bounding box center [284, 142] width 74 height 15
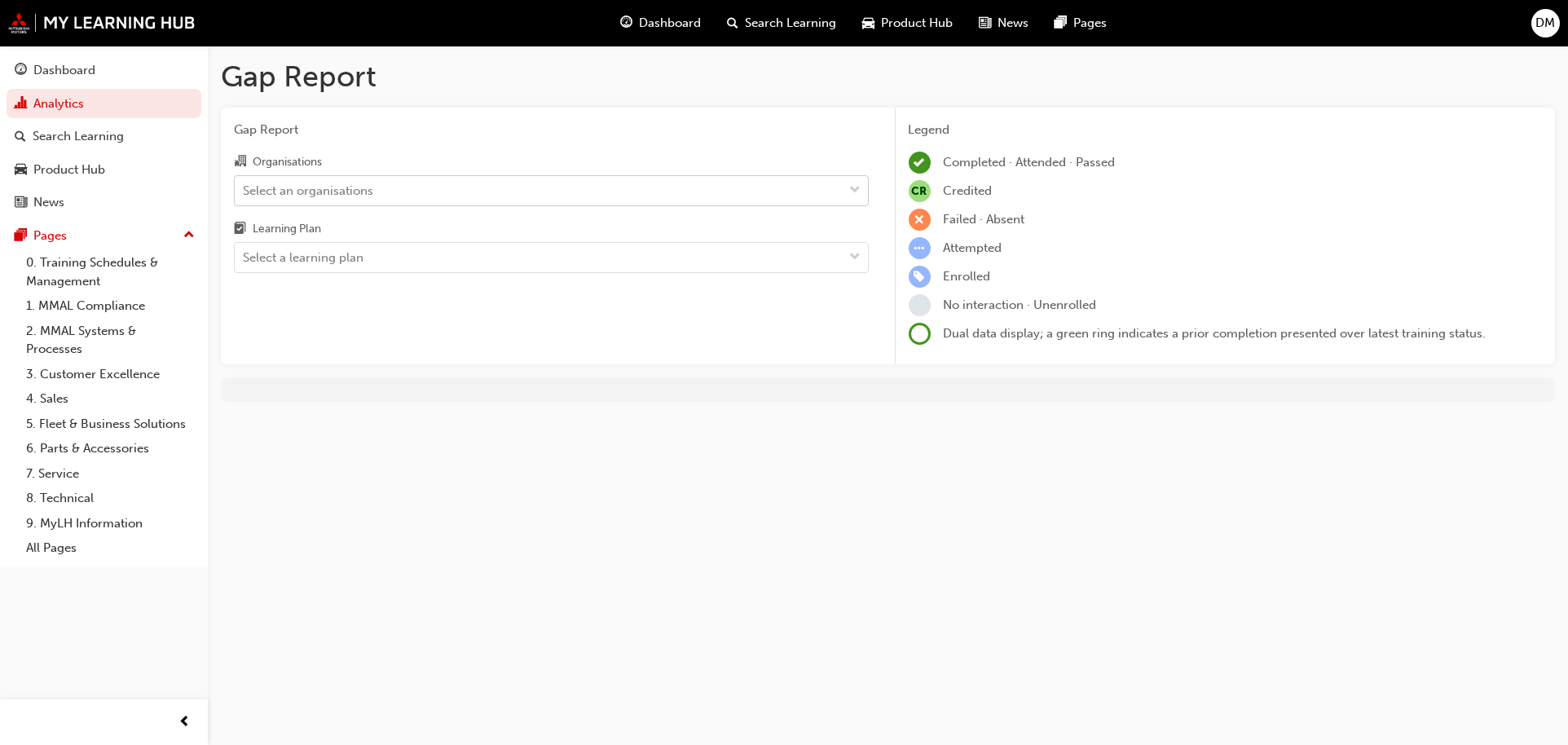
click at [351, 176] on div "Select an organisations" at bounding box center [539, 190] width 609 height 28
click at [245, 183] on input "Organisations Select an organisations" at bounding box center [244, 189] width 2 height 14
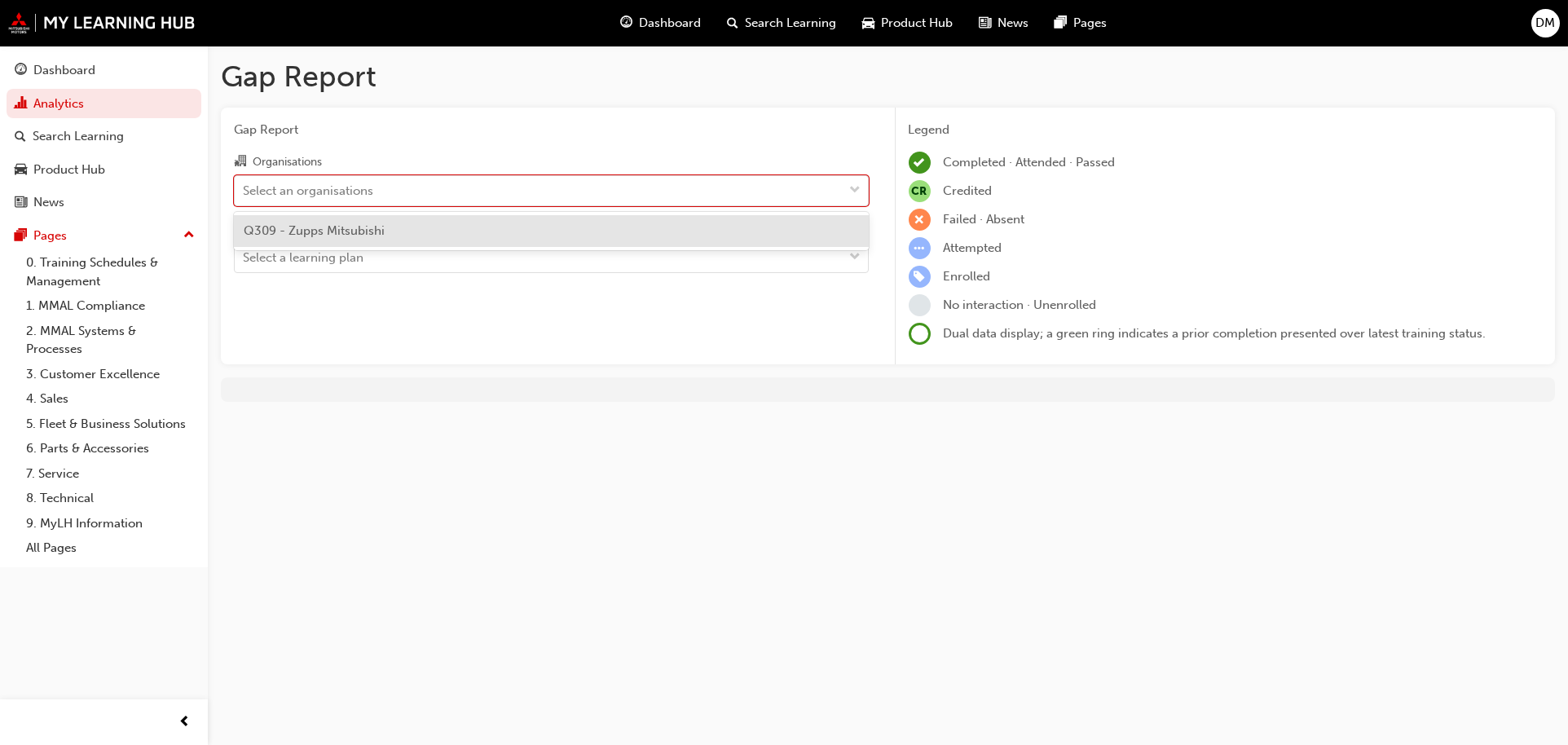
click at [352, 225] on span "Q309 - Zupps Mitsubishi" at bounding box center [314, 231] width 141 height 15
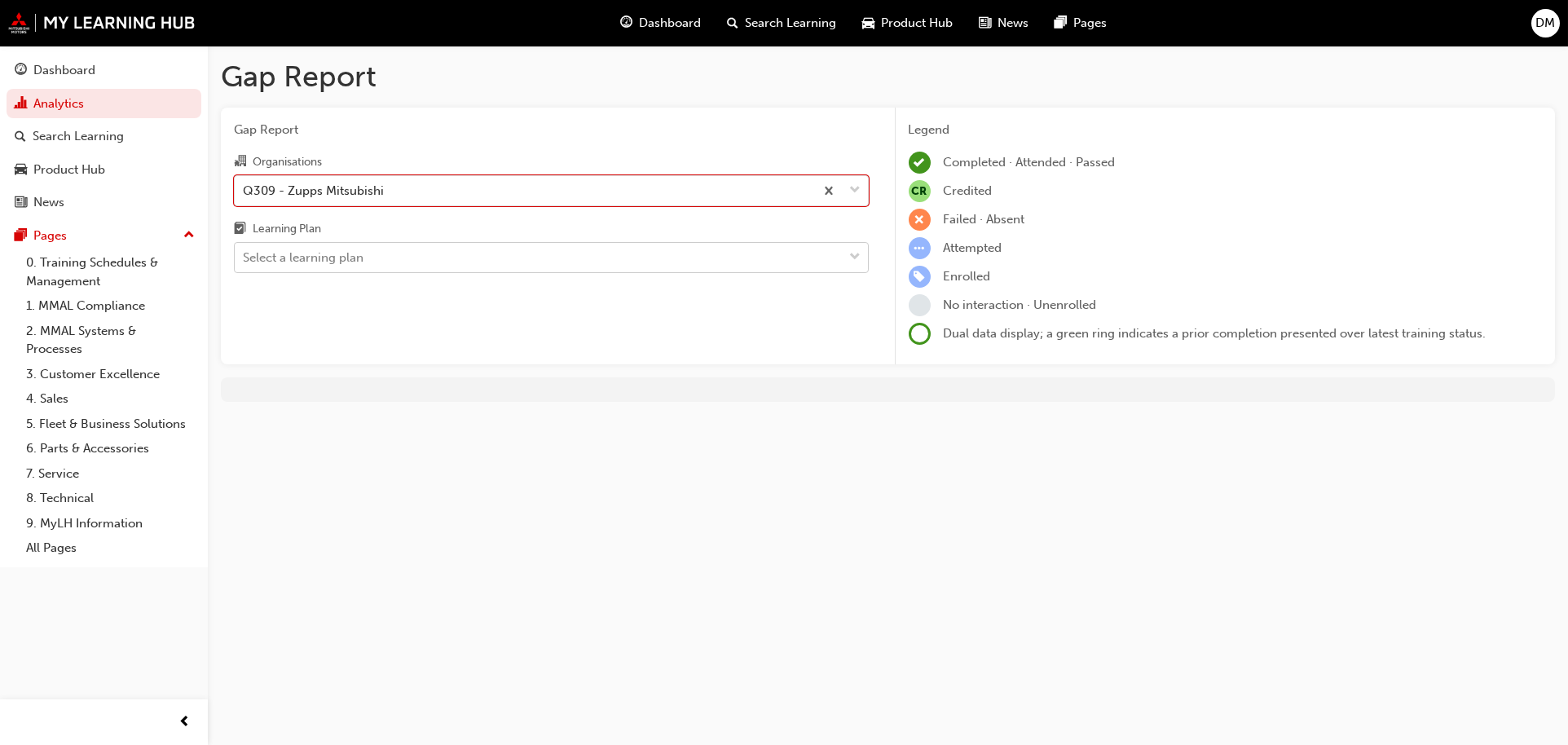
click at [340, 264] on div "Select a learning plan" at bounding box center [304, 257] width 121 height 19
click at [245, 264] on input "Learning Plan Select a learning plan" at bounding box center [244, 256] width 2 height 14
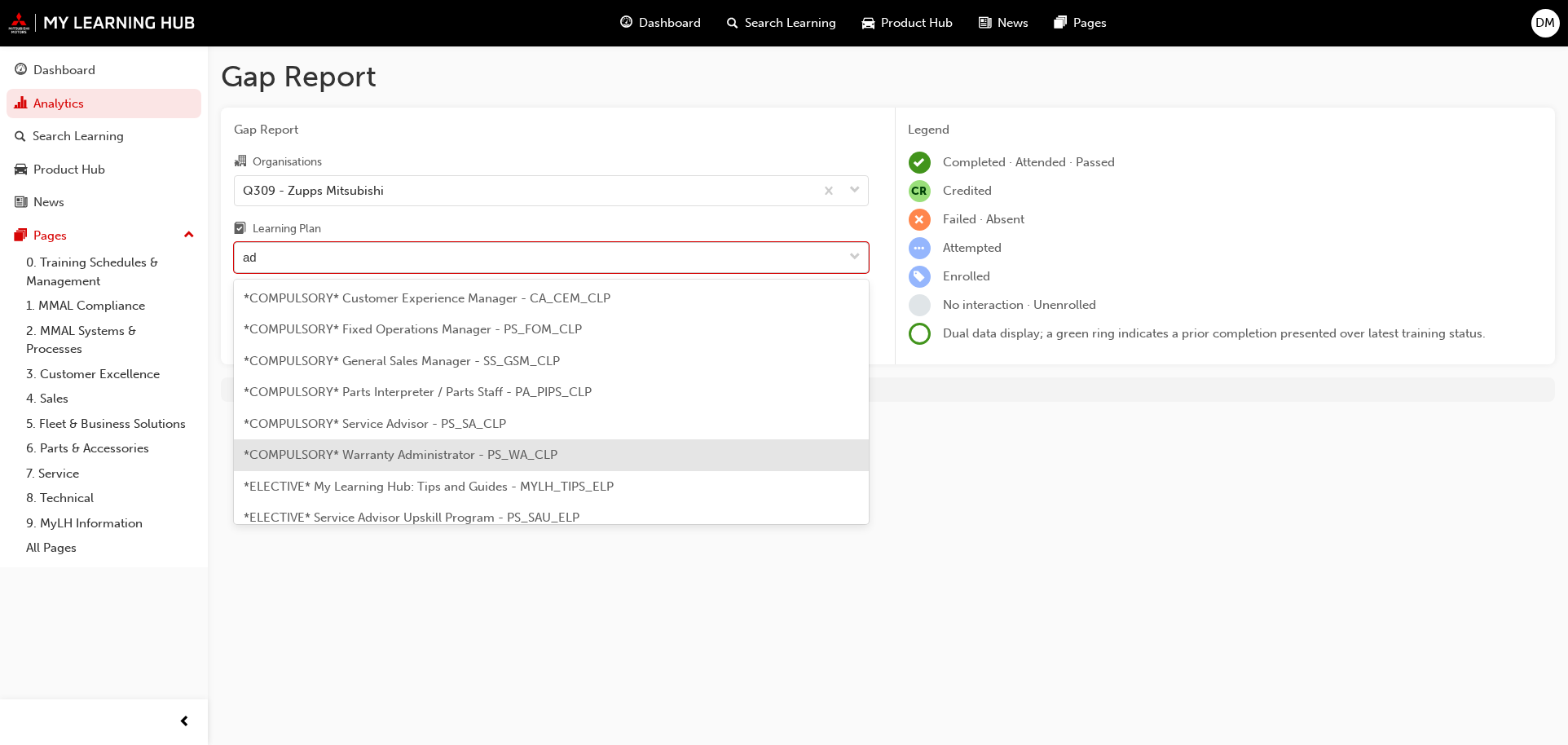
type input "a"
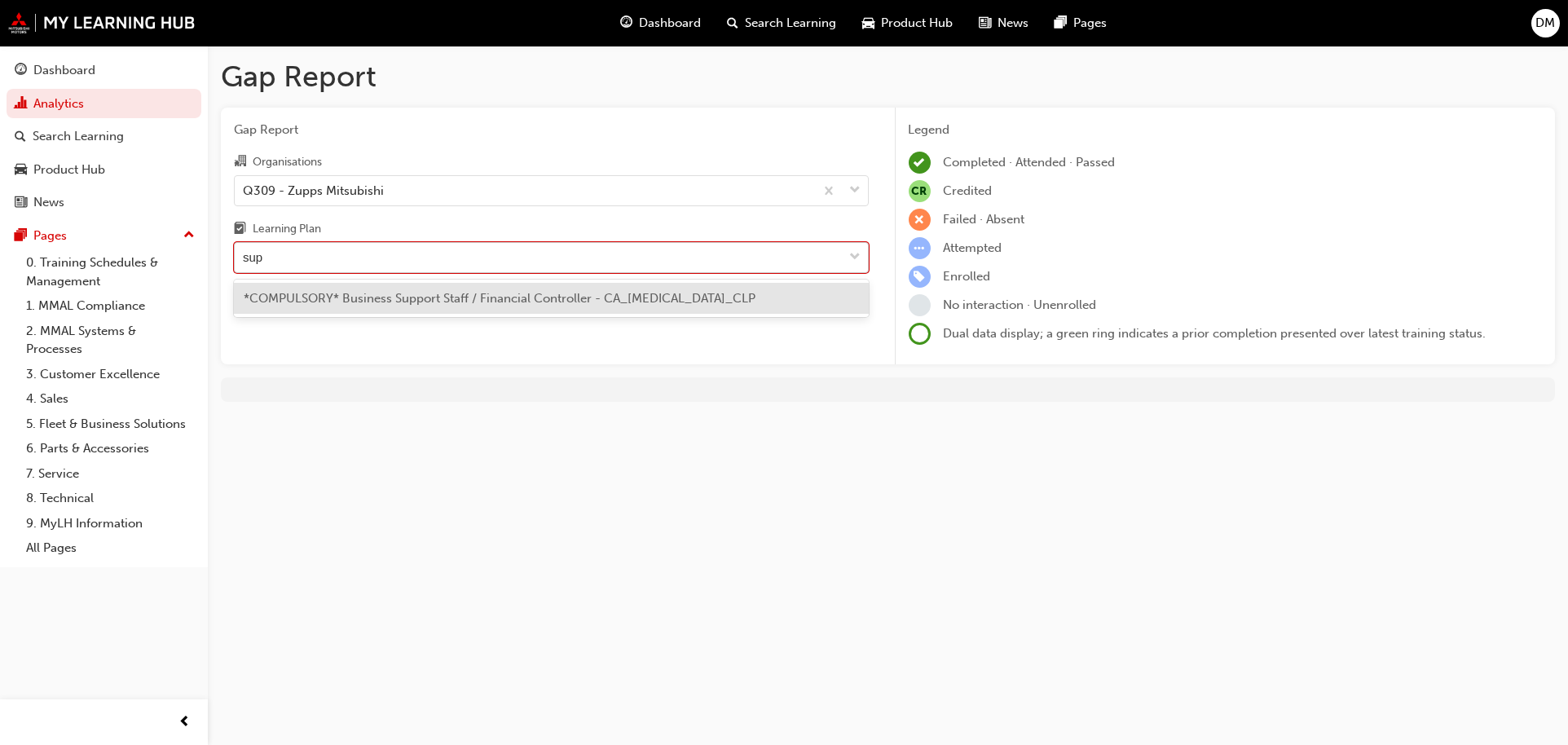
type input "supp"
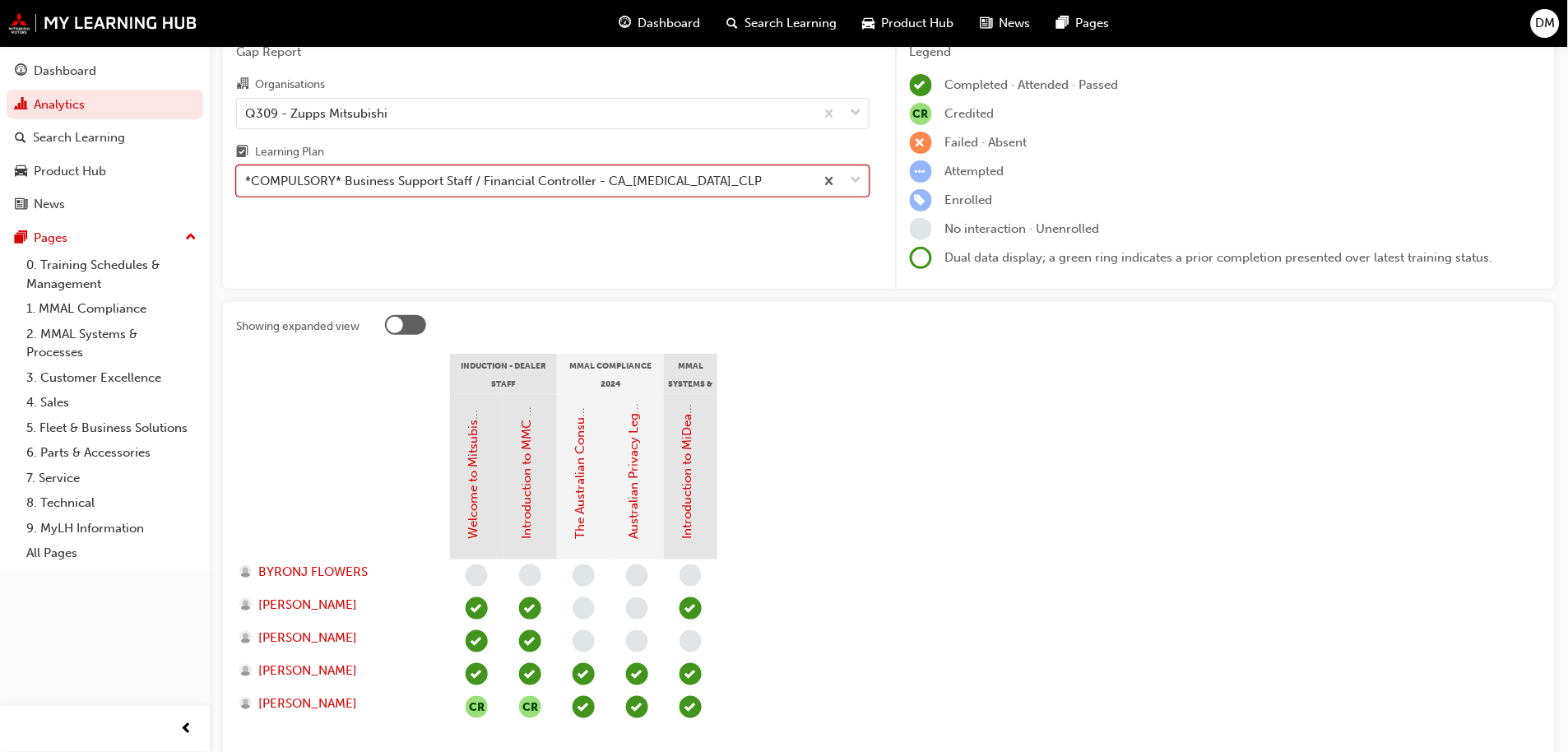
scroll to position [183, 0]
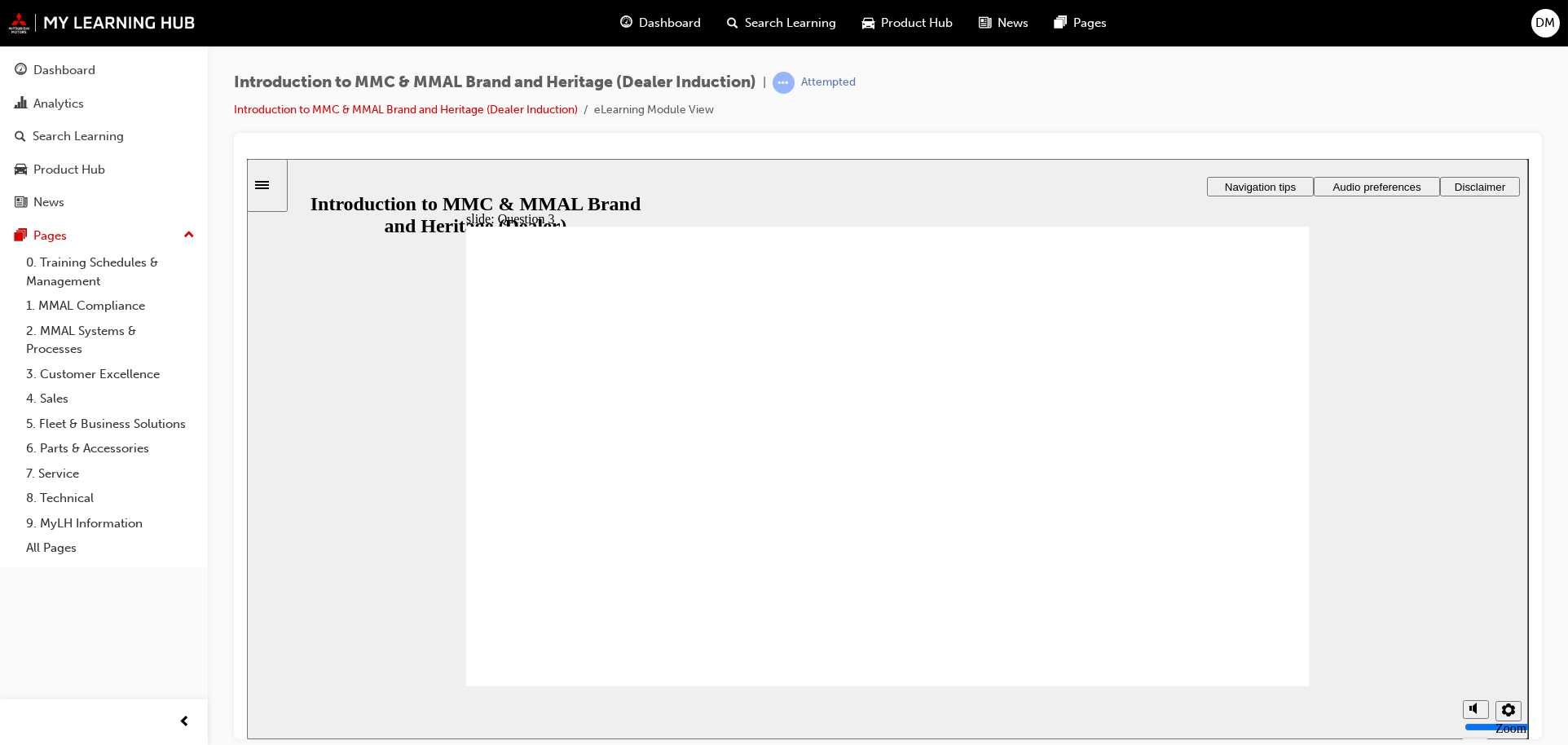
radio input "true"
radio input "false"
radio input "true"
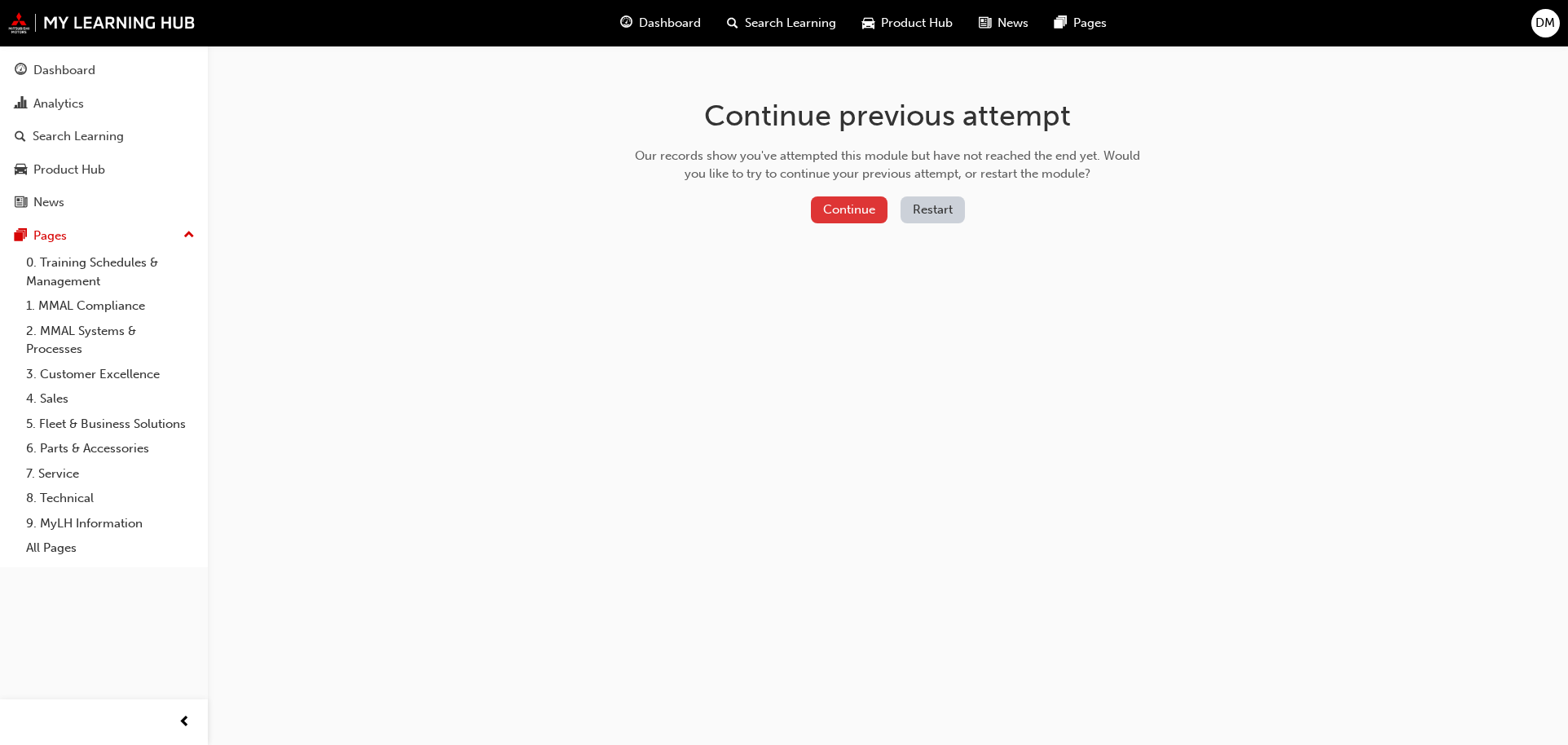
click at [867, 210] on button "Continue" at bounding box center [849, 209] width 77 height 27
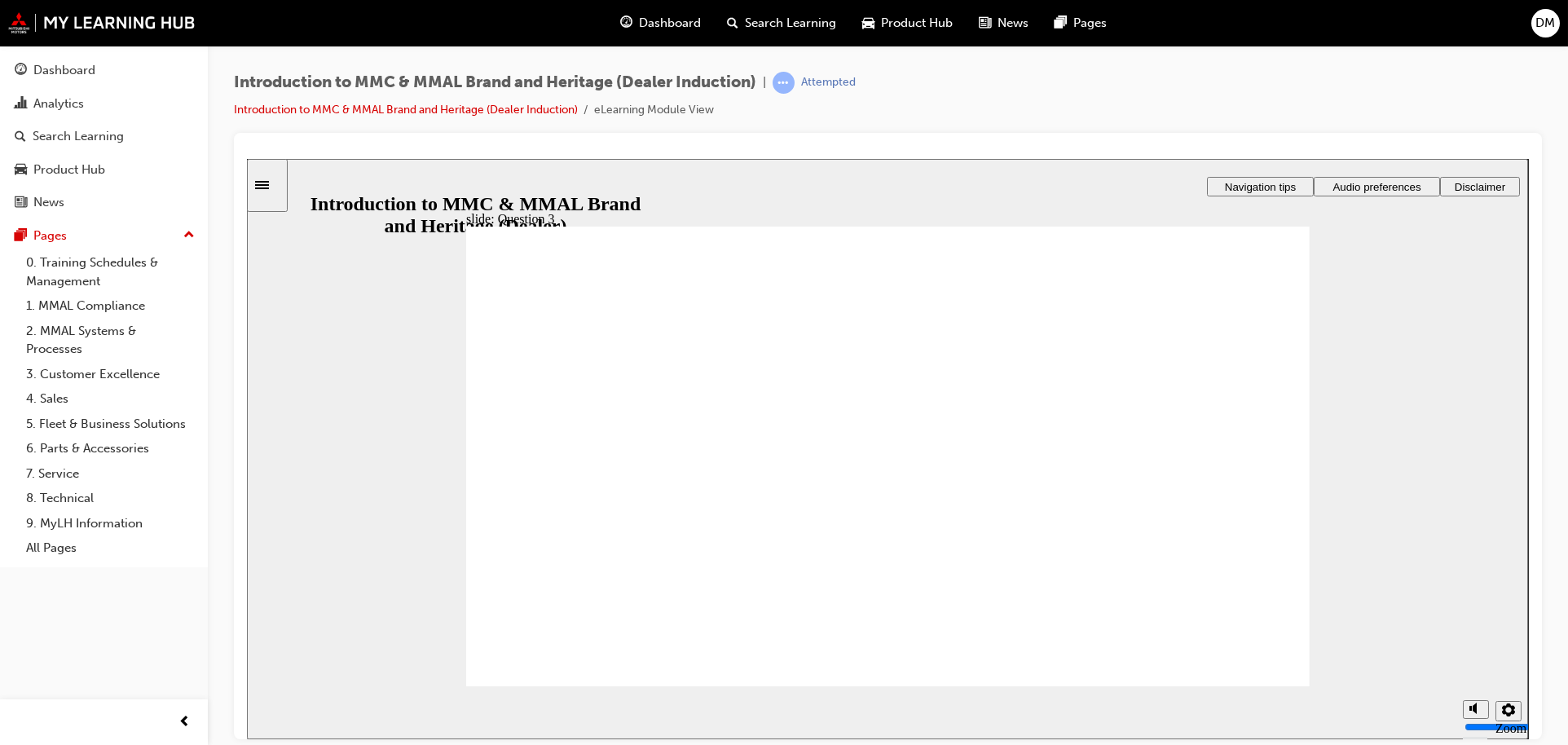
radio input "true"
checkbox input "true"
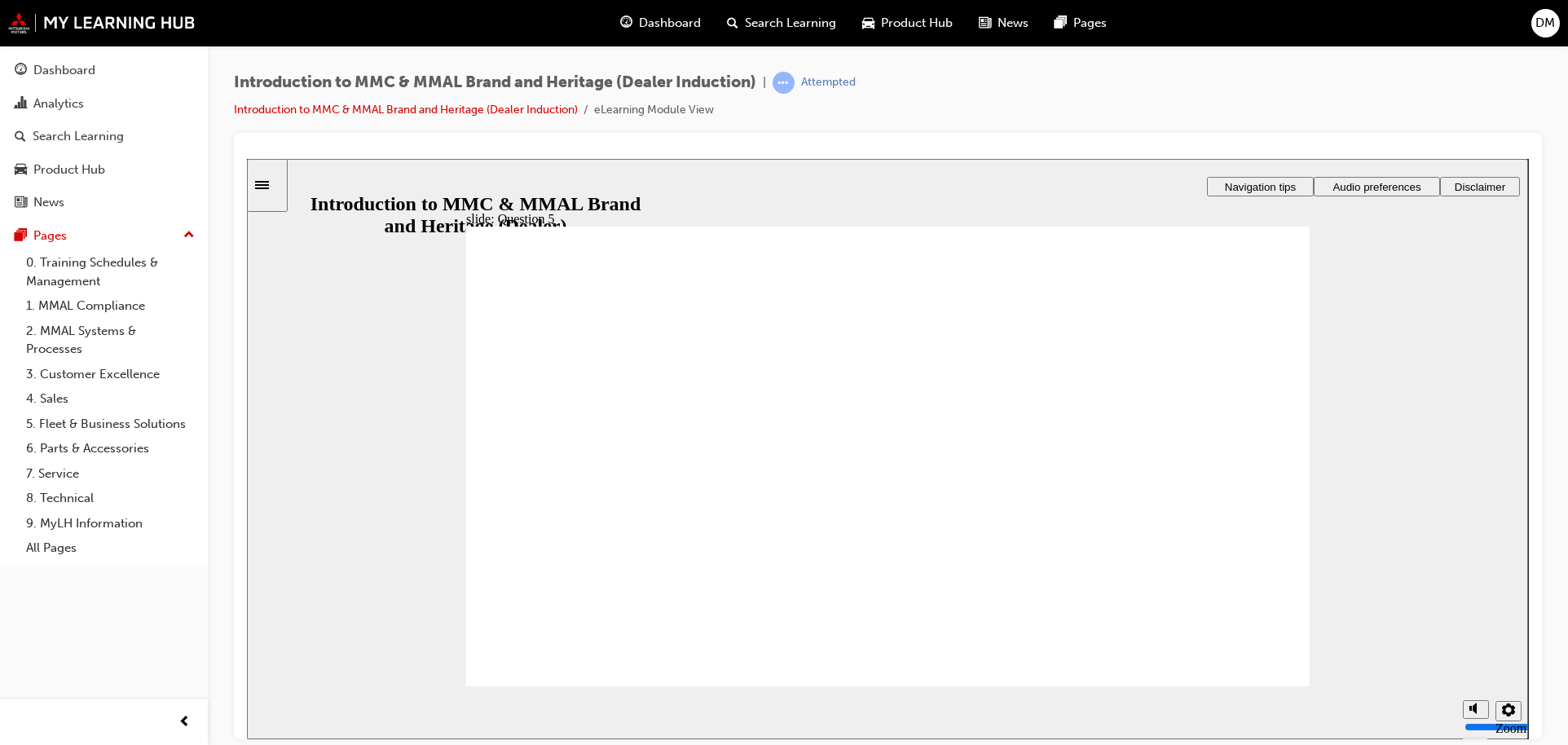
checkbox input "true"
drag, startPoint x: 706, startPoint y: 538, endPoint x: 647, endPoint y: 646, distance: 123.1
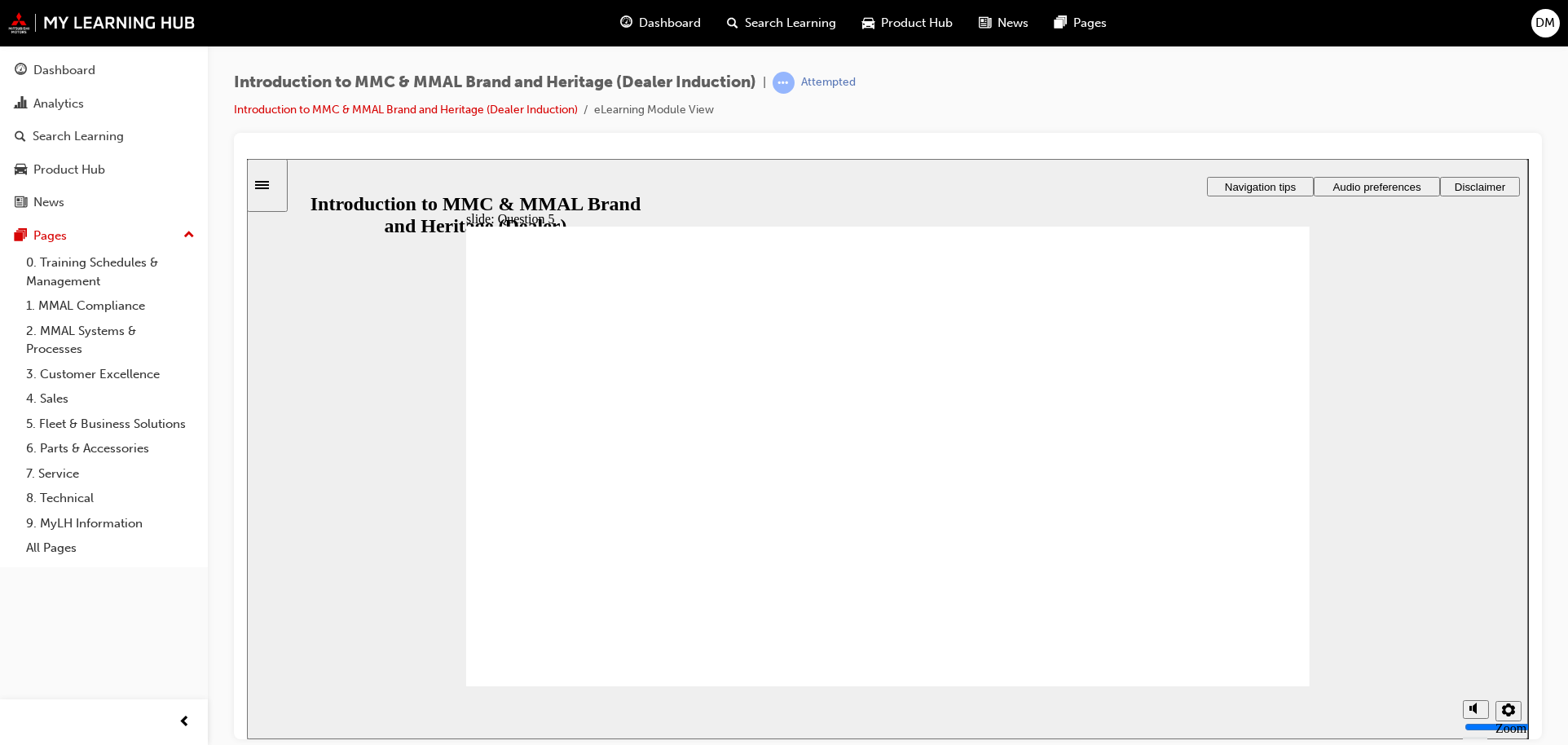
radio input "true"
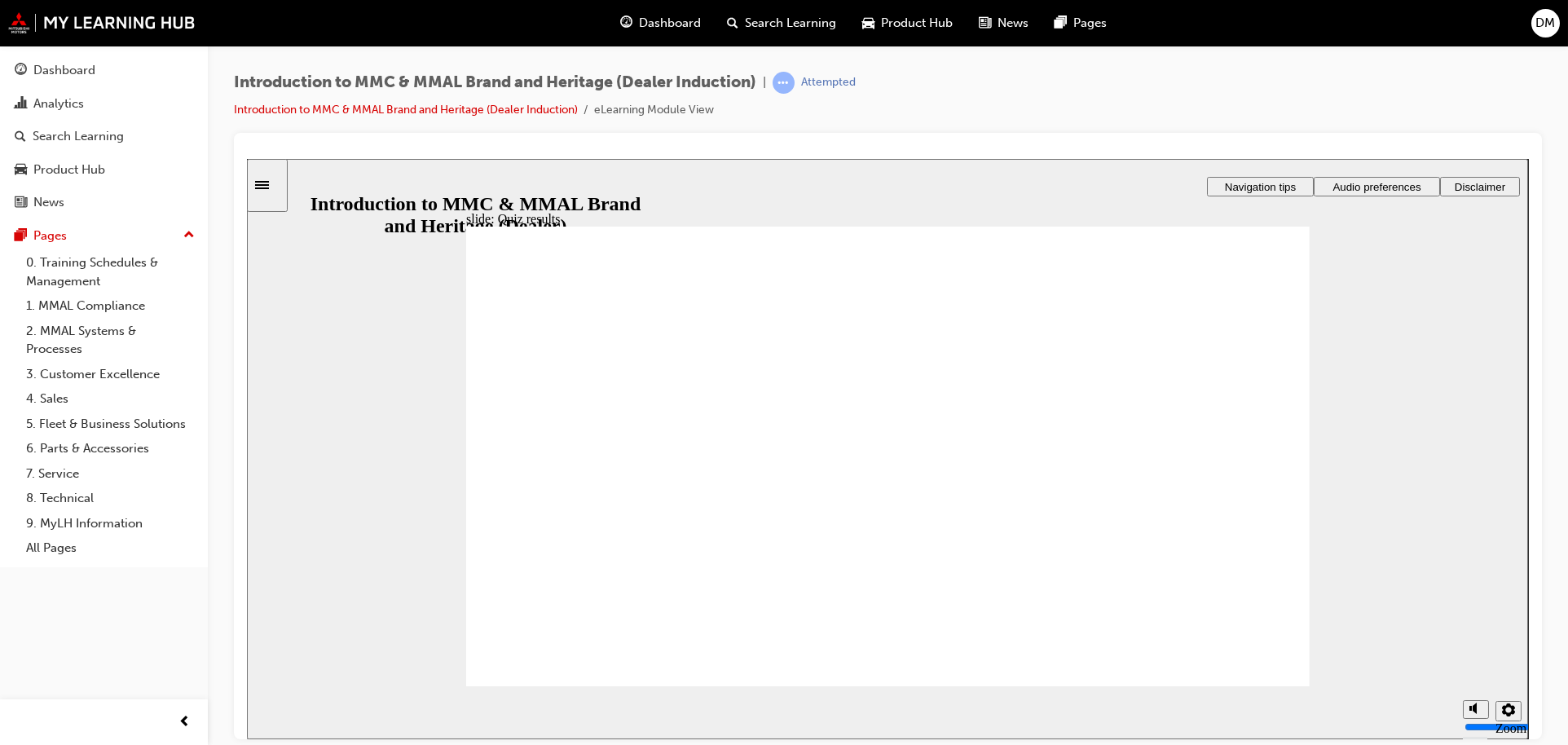
drag, startPoint x: 558, startPoint y: 401, endPoint x: 621, endPoint y: 475, distance: 97.2
drag, startPoint x: 579, startPoint y: 547, endPoint x: 570, endPoint y: 565, distance: 20.1
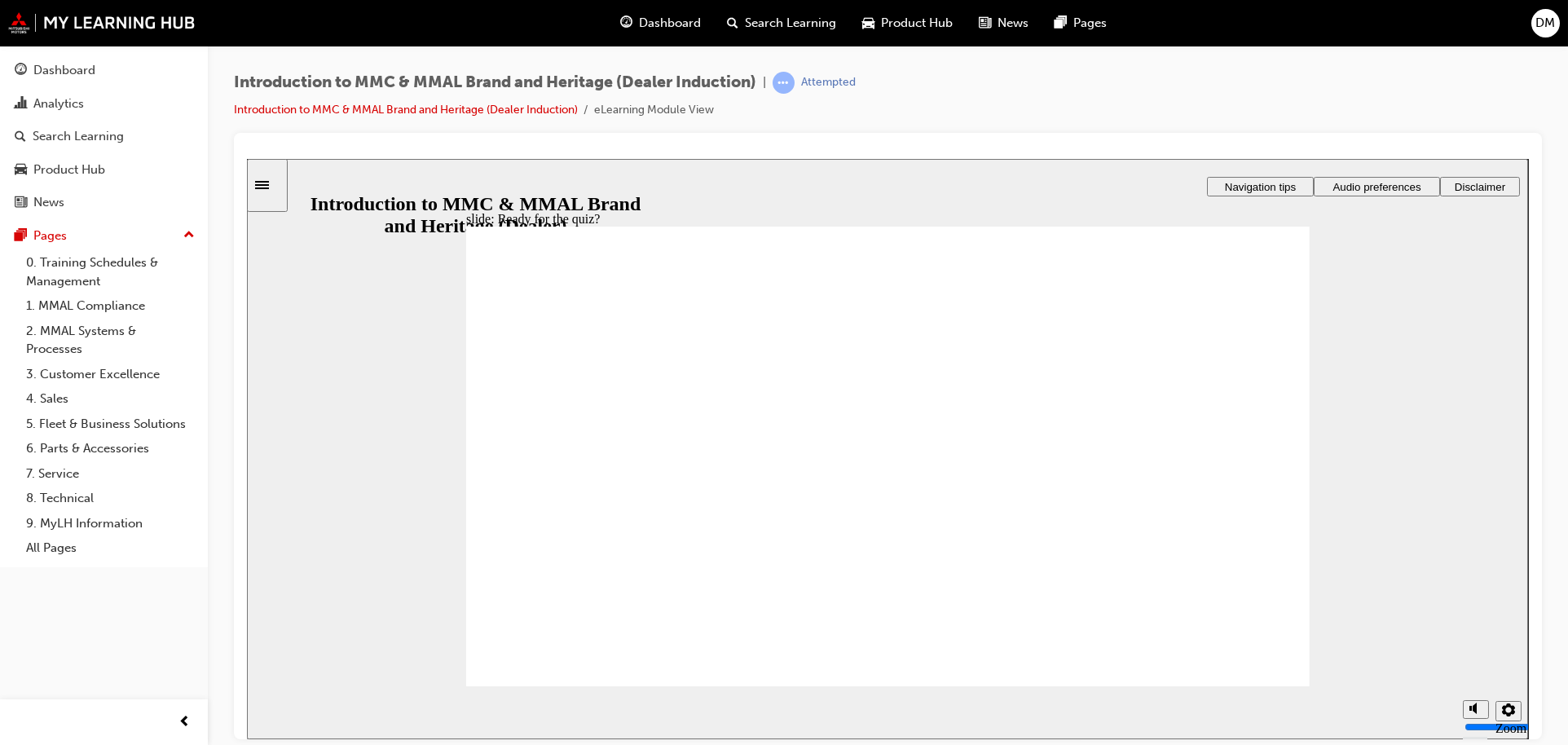
radio input "false"
radio input "true"
drag, startPoint x: 498, startPoint y: 499, endPoint x: 514, endPoint y: 485, distance: 21.3
radio input "true"
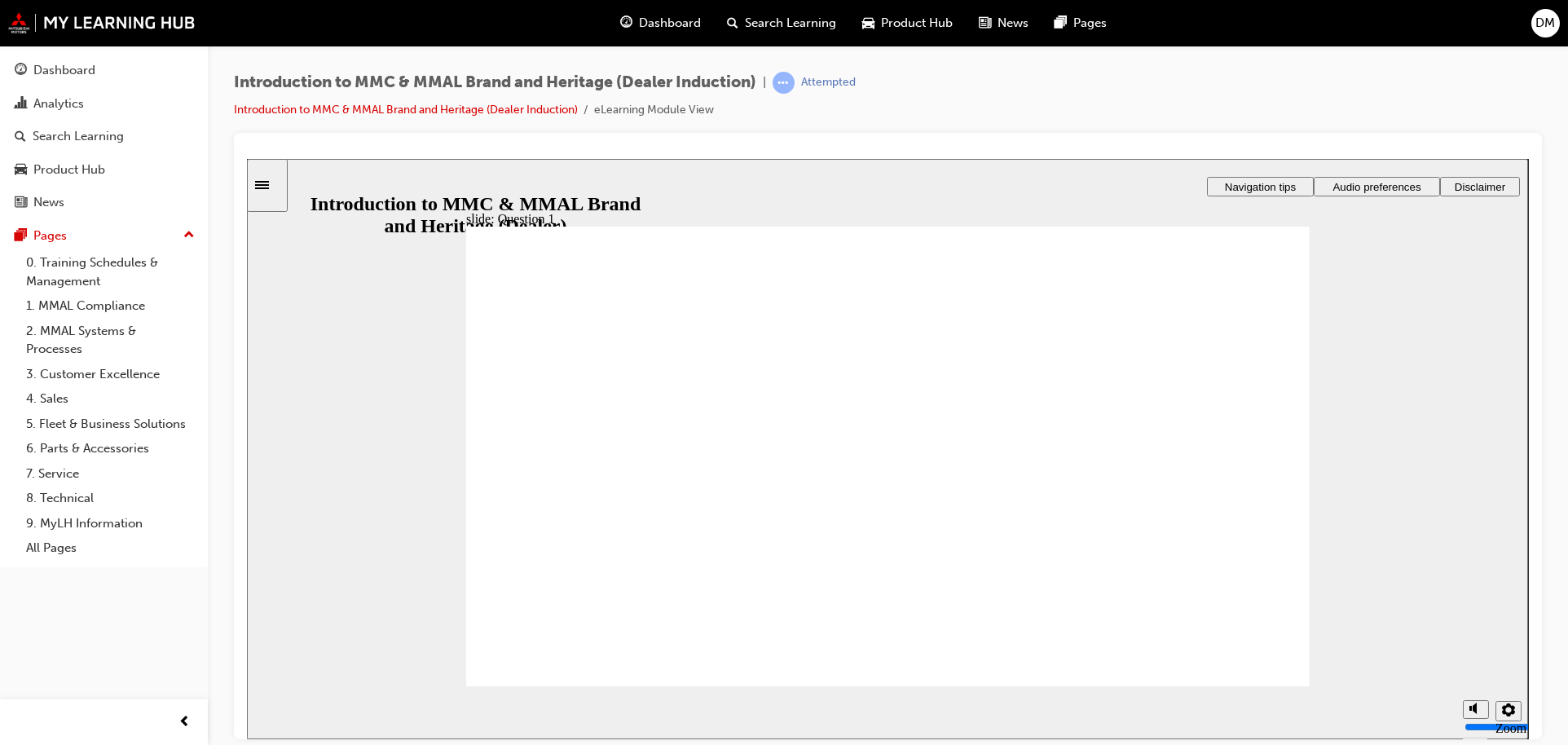
radio input "true"
drag, startPoint x: 552, startPoint y: 584, endPoint x: 536, endPoint y: 633, distance: 51.5
click at [1453, 84] on div "Introduction to MMC & MMAL Brand and Heritage (Dealer Induction) | Attempted In…" at bounding box center [887, 103] width 1307 height 61
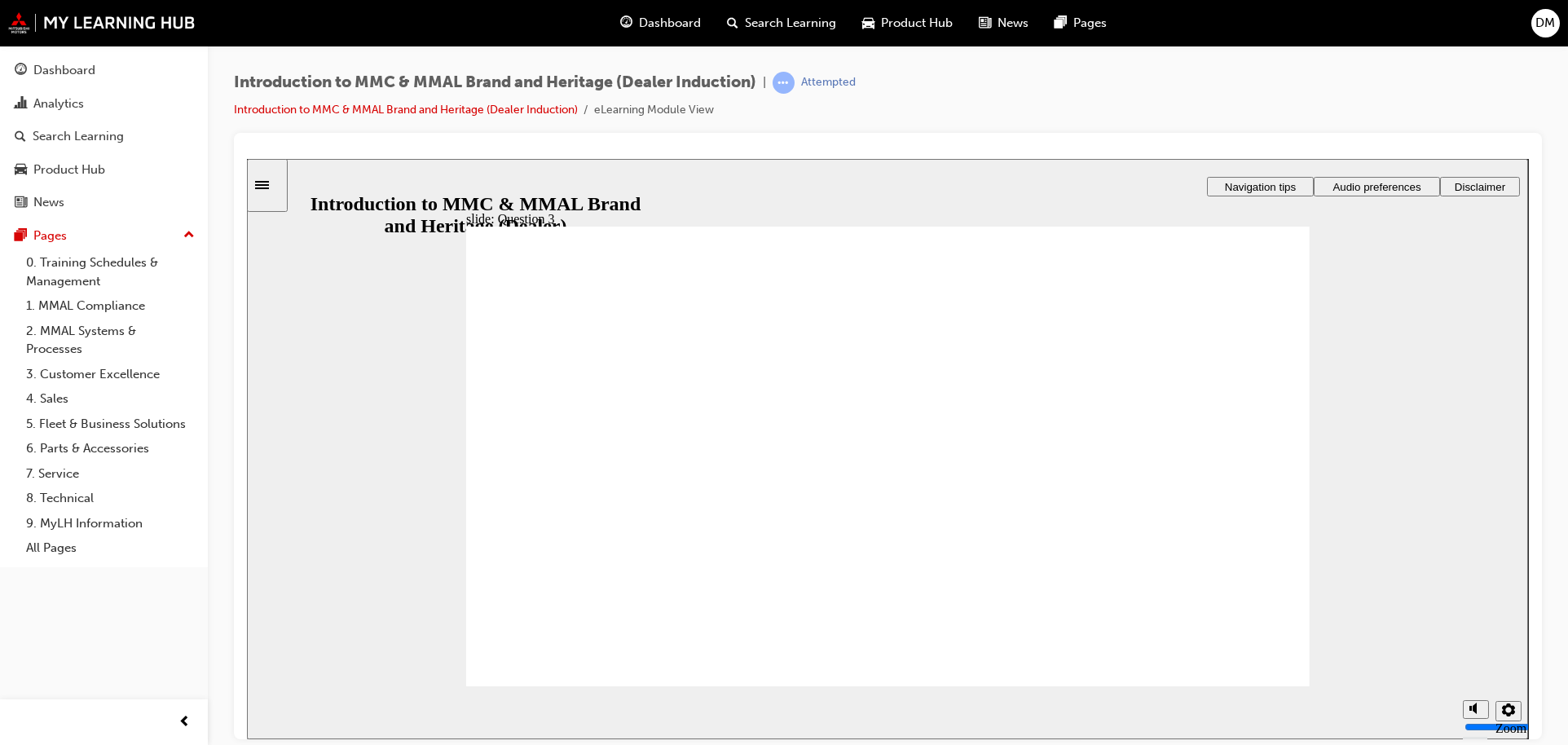
radio input "true"
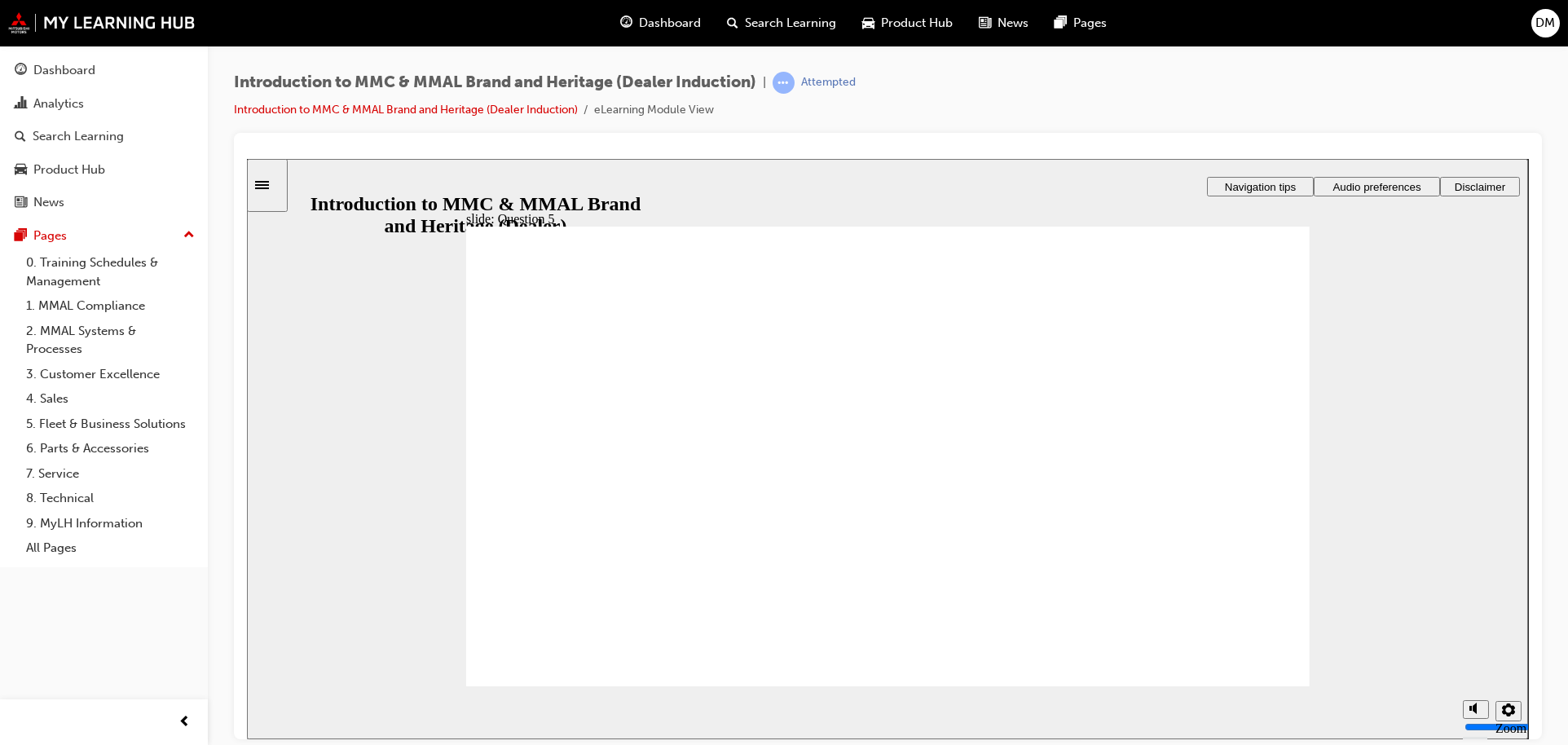
checkbox input "true"
drag, startPoint x: 492, startPoint y: 544, endPoint x: 500, endPoint y: 560, distance: 17.9
checkbox input "true"
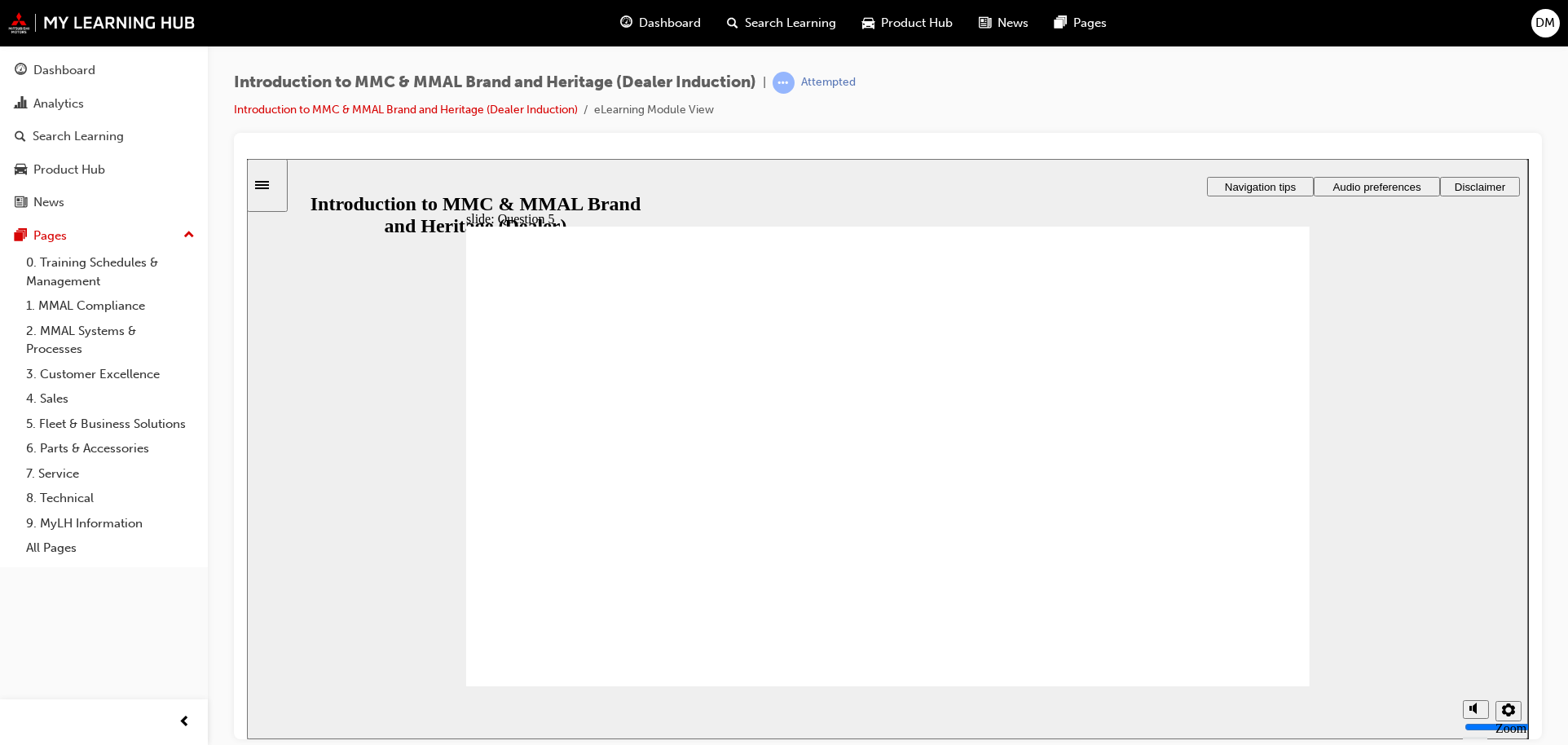
checkbox input "true"
drag, startPoint x: 701, startPoint y: 542, endPoint x: 1243, endPoint y: 682, distance: 559.8
radio input "false"
radio input "true"
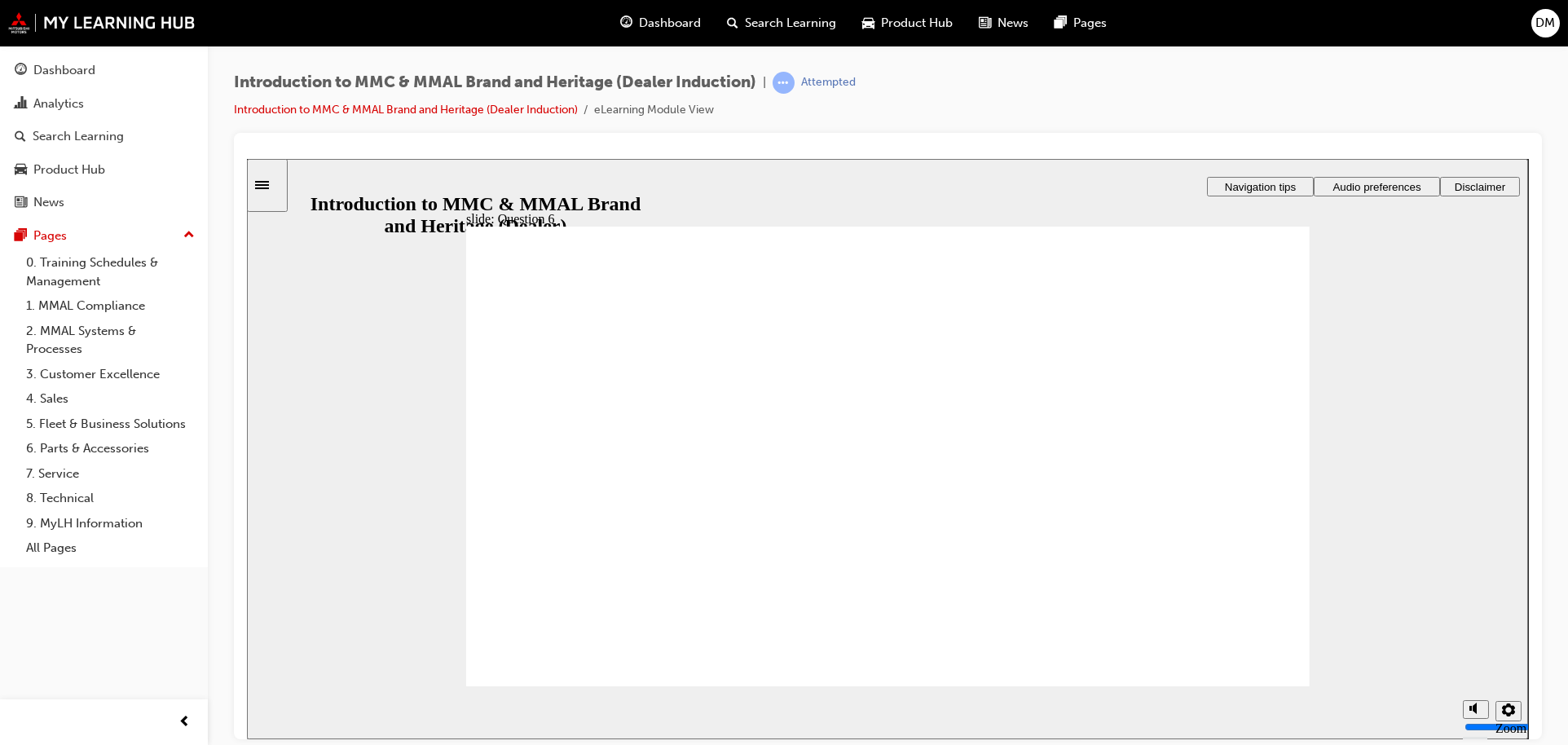
radio input "true"
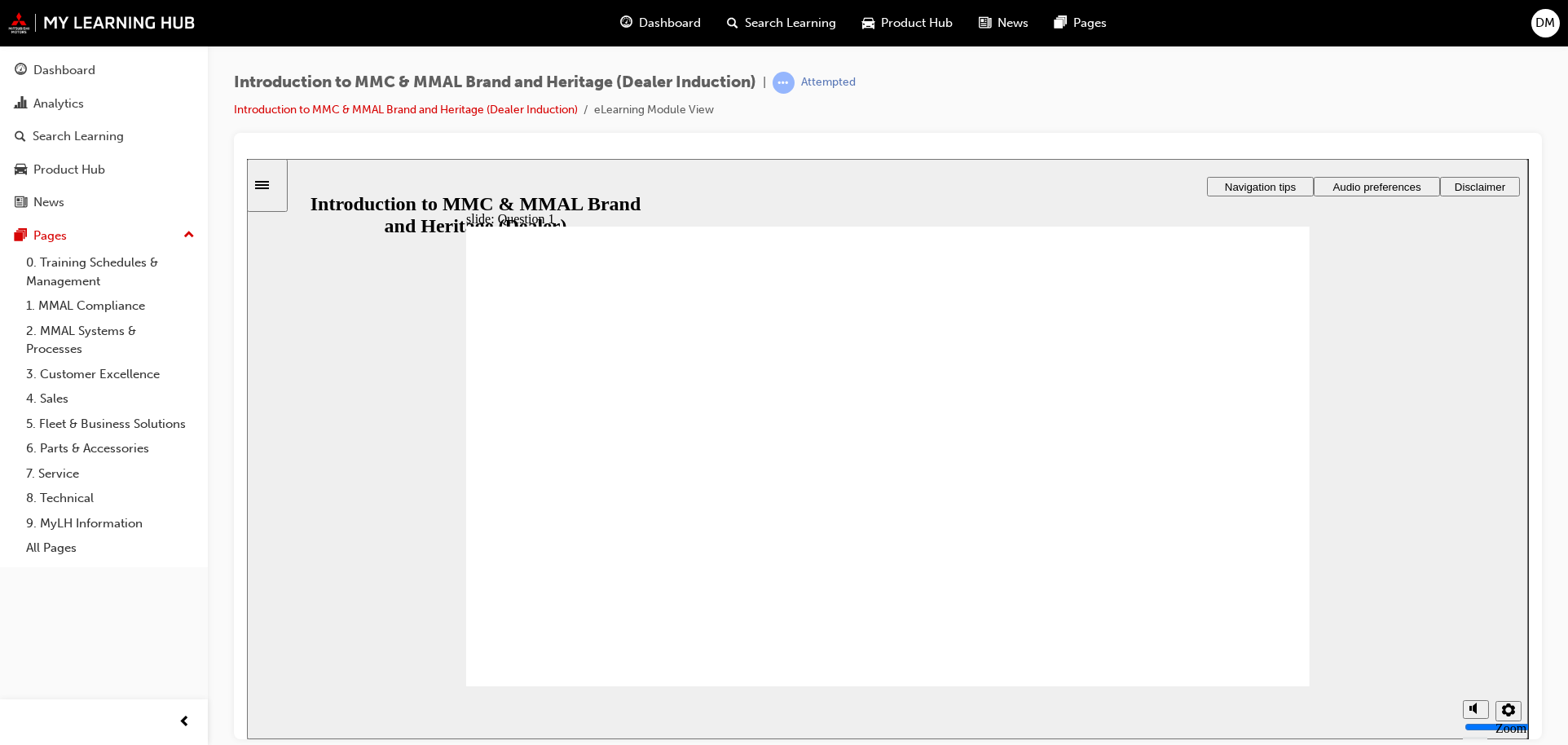
click at [269, 184] on icon "Sidebar Toggle" at bounding box center [261, 184] width 14 height 8
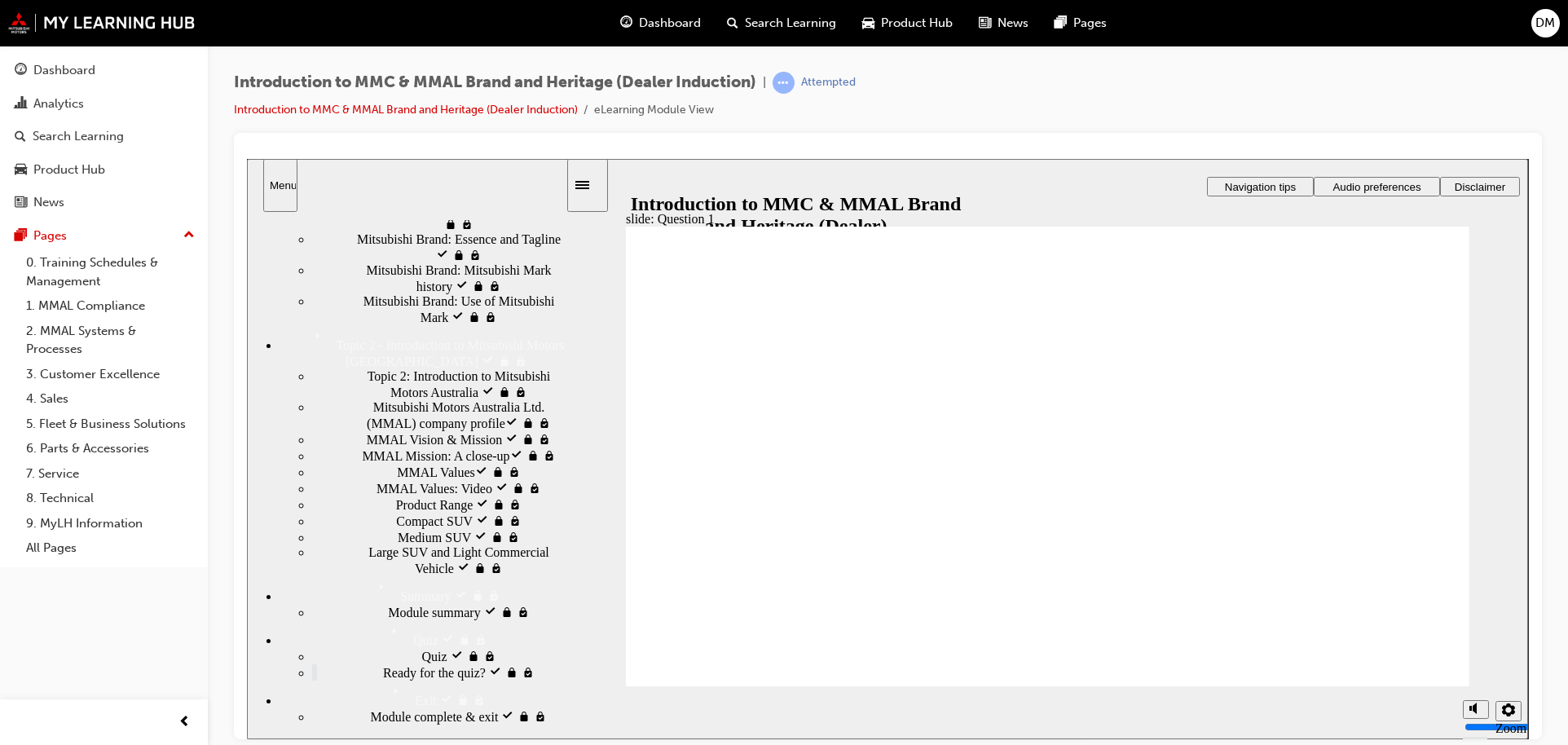
scroll to position [958, 0]
click at [421, 647] on span "Quiz visited" at bounding box center [452, 654] width 64 height 15
radio input "true"
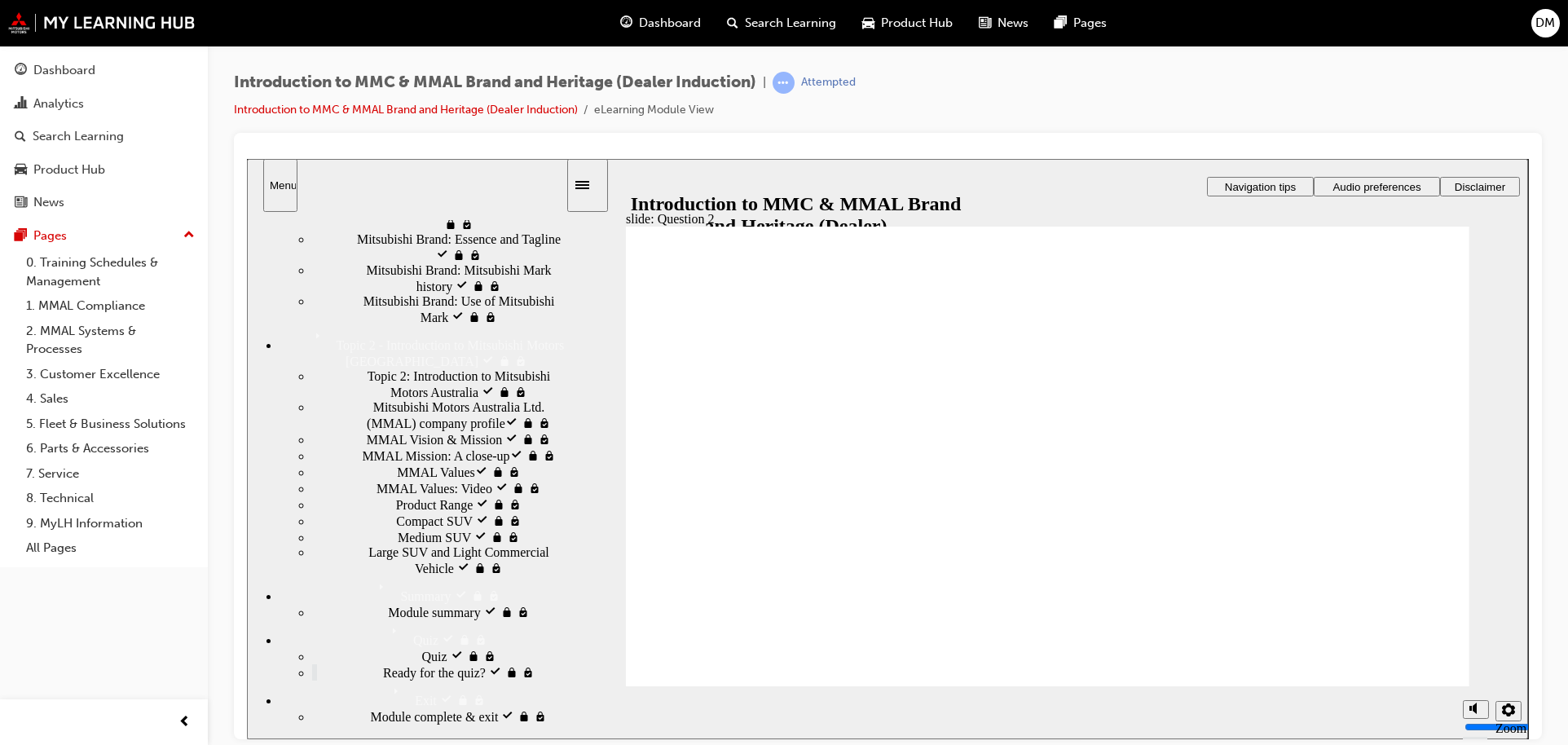
radio input "true"
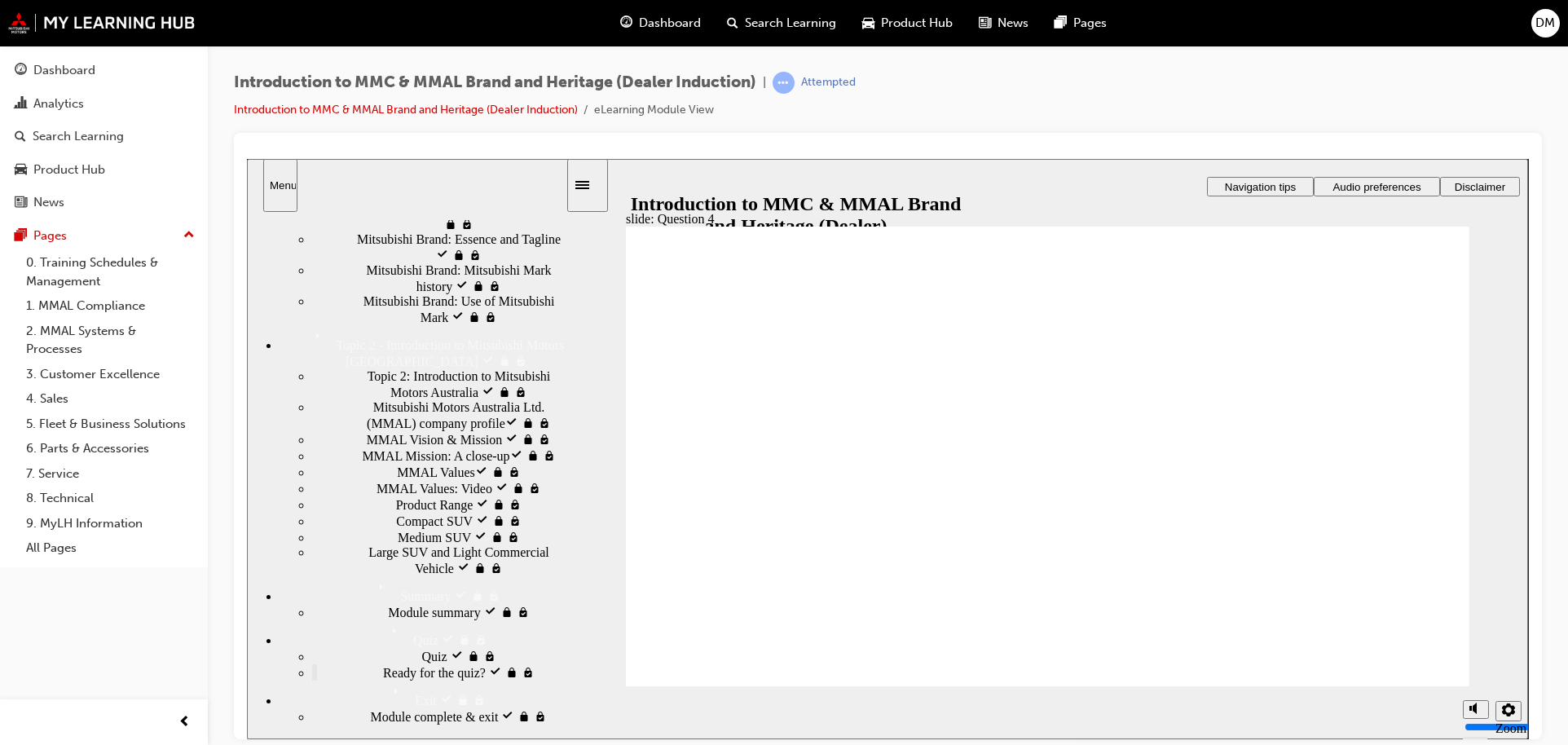
drag, startPoint x: 1398, startPoint y: 663, endPoint x: 659, endPoint y: 504, distance: 755.9
radio input "true"
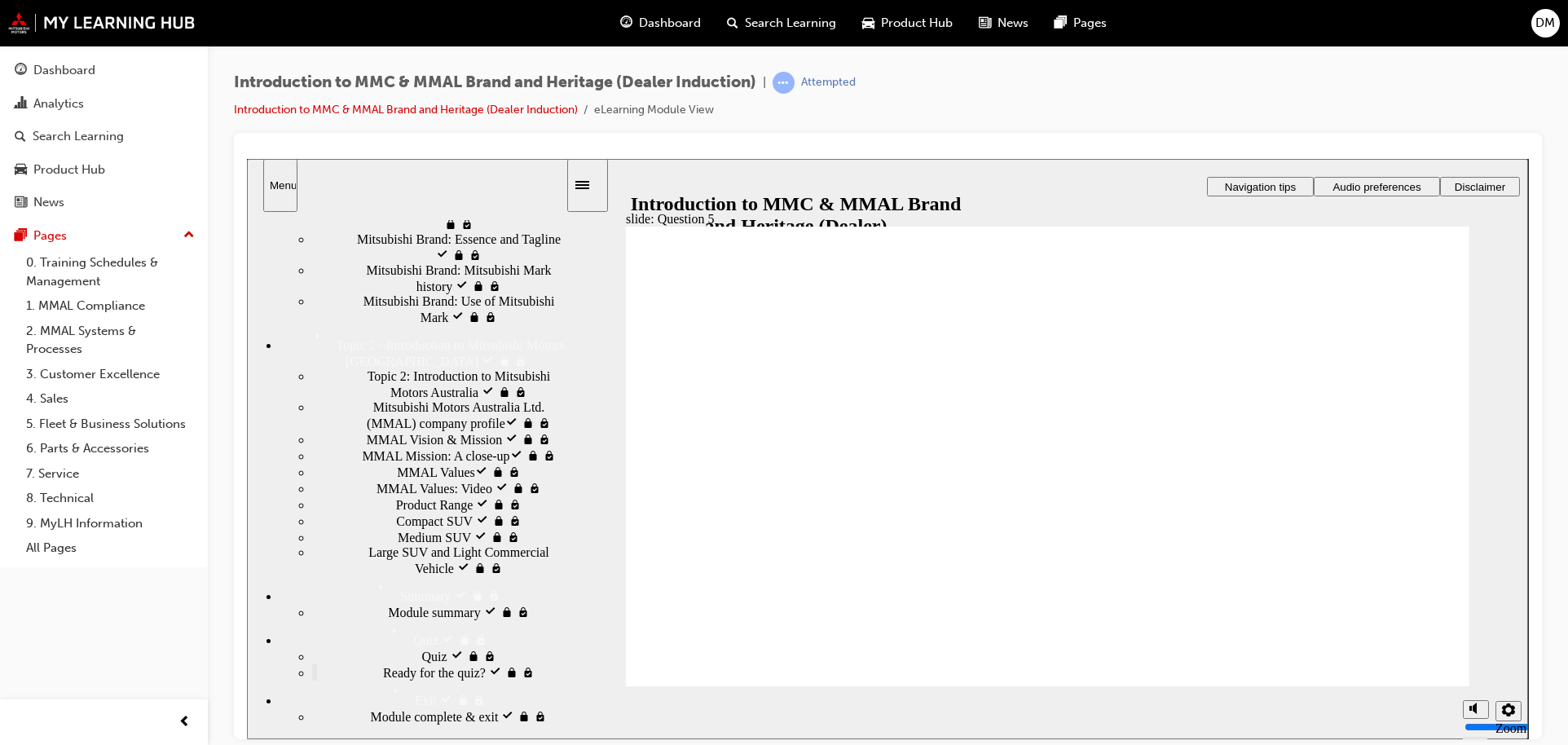
checkbox input "true"
drag, startPoint x: 686, startPoint y: 532, endPoint x: 690, endPoint y: 562, distance: 30.3
checkbox input "true"
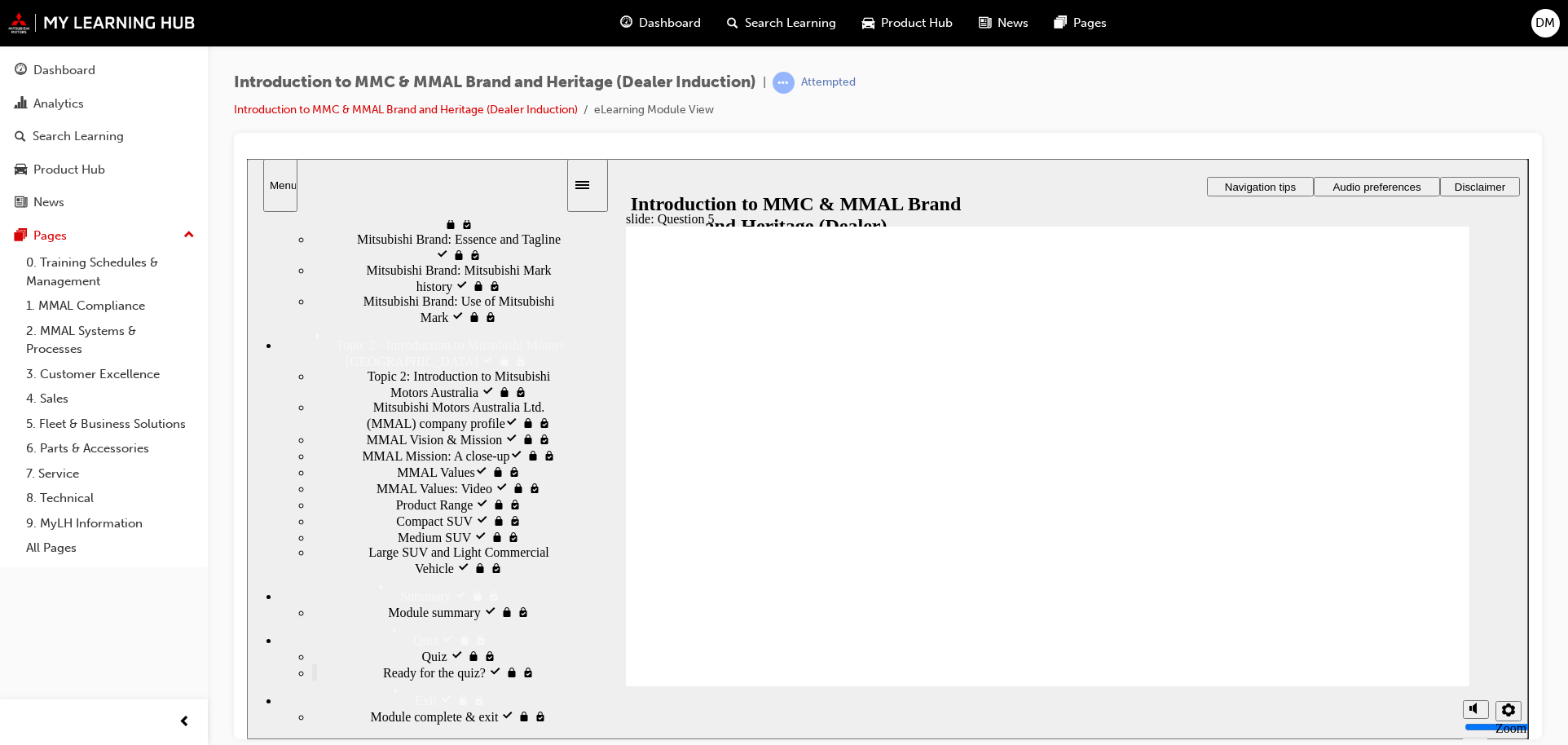
checkbox input "false"
drag, startPoint x: 863, startPoint y: 485, endPoint x: 858, endPoint y: 520, distance: 35.4
checkbox input "true"
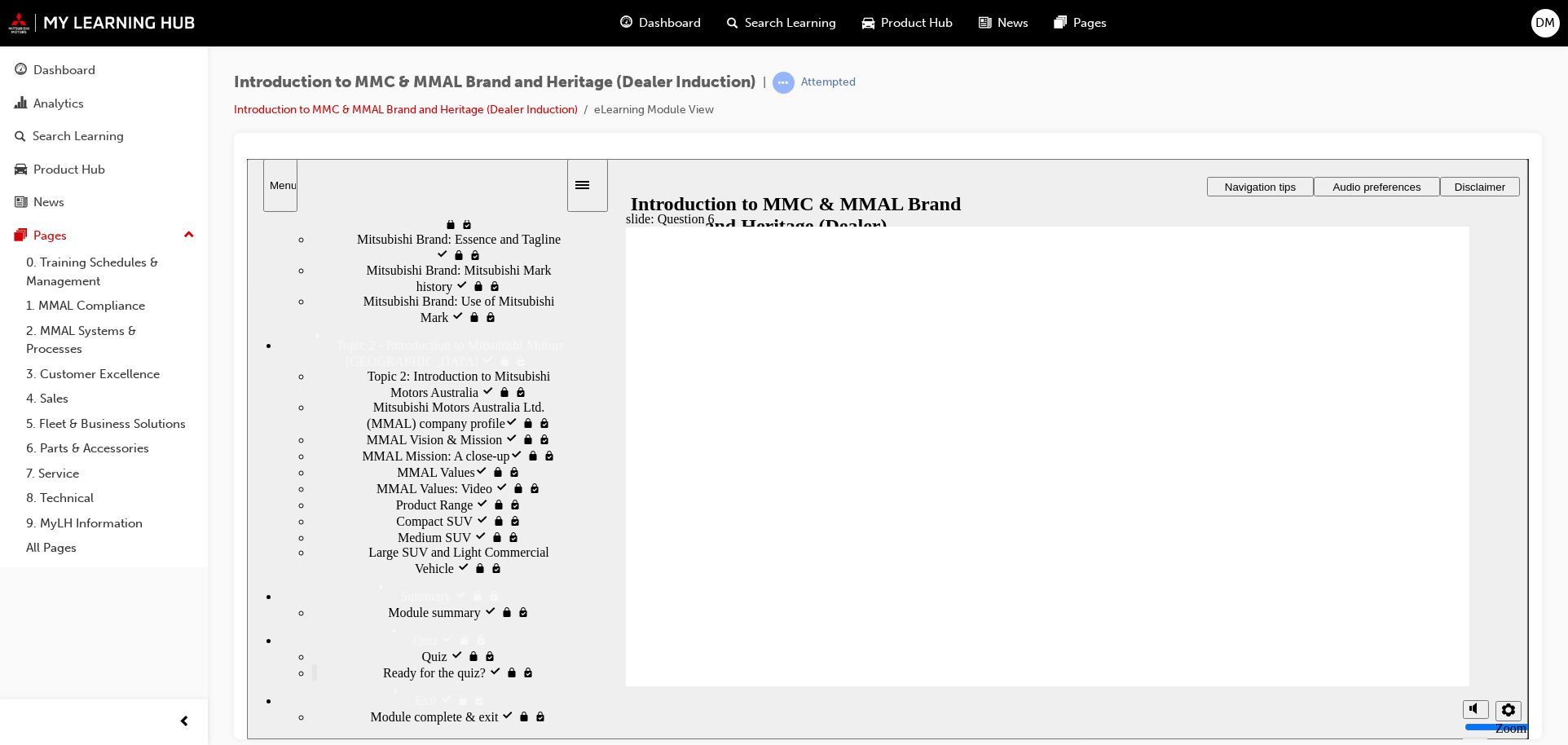
radio input "true"
